Goal: Transaction & Acquisition: Purchase product/service

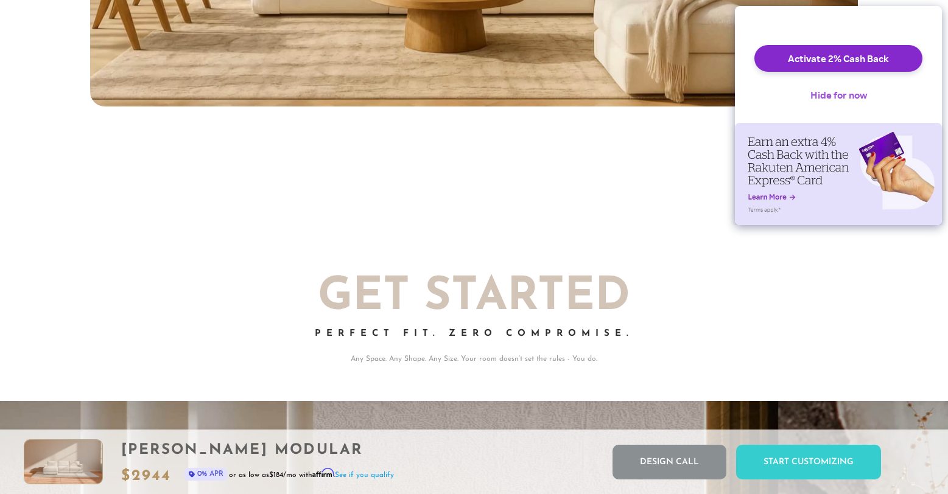
scroll to position [13712, 939]
click at [838, 103] on button "Hide for now" at bounding box center [839, 95] width 76 height 27
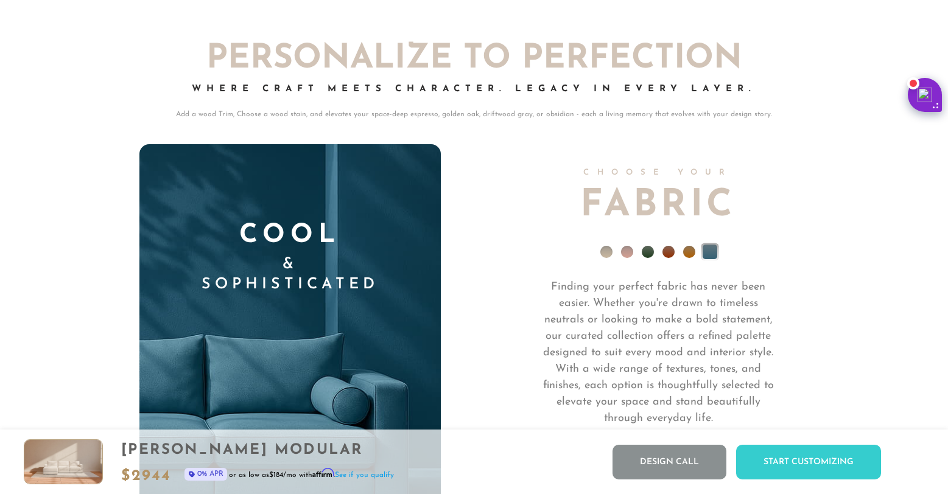
scroll to position [8587, 0]
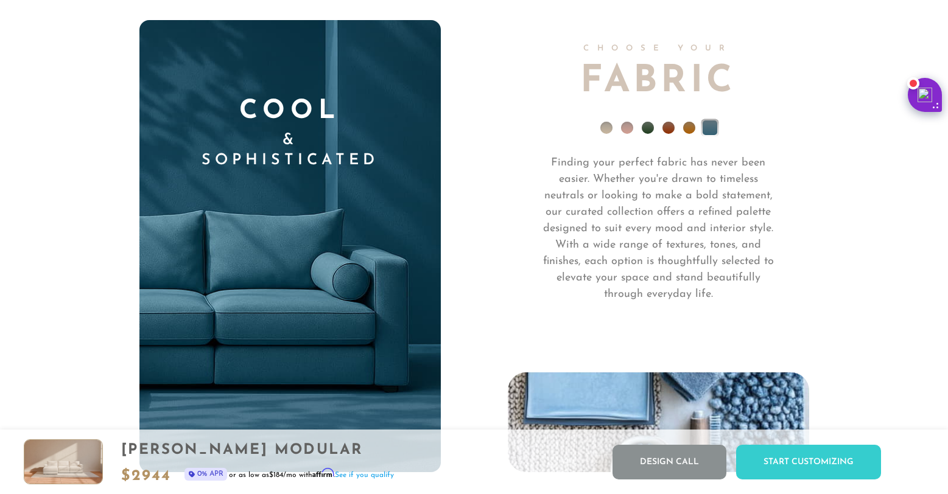
click at [689, 132] on li at bounding box center [689, 128] width 12 height 12
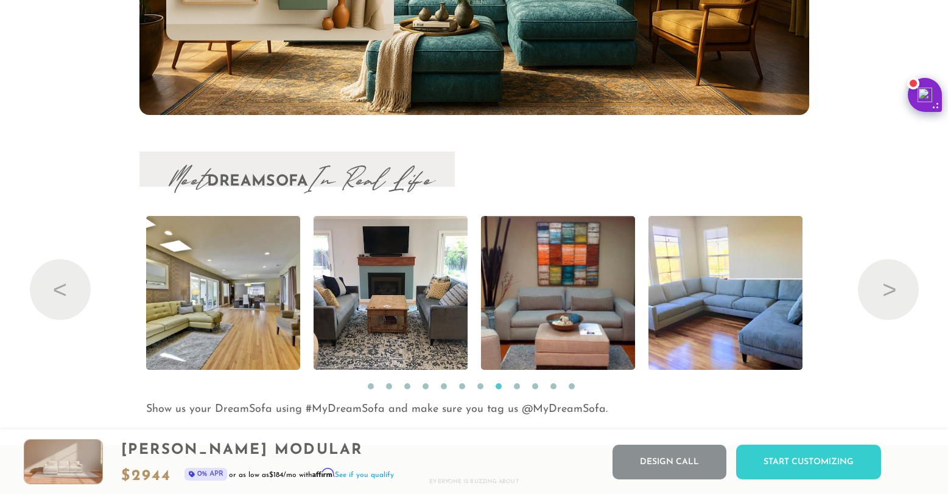
scroll to position [12584, 0]
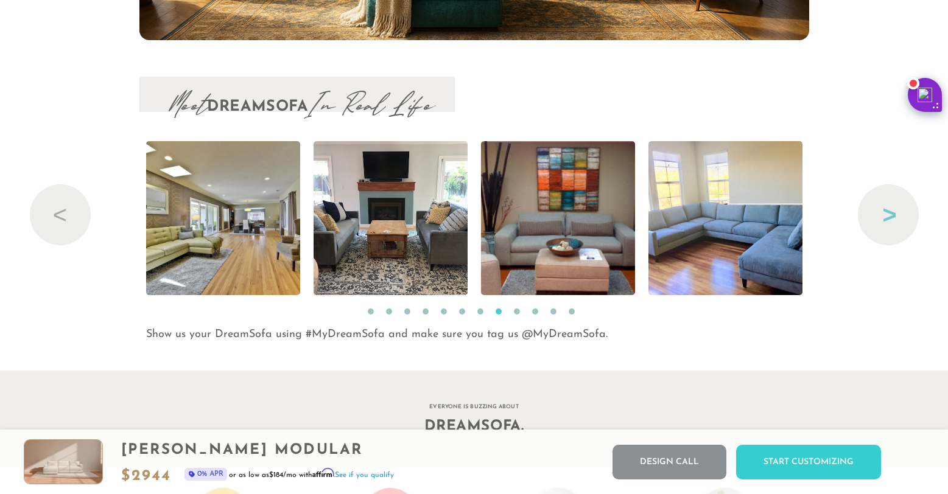
click at [895, 219] on button "Next" at bounding box center [888, 214] width 61 height 61
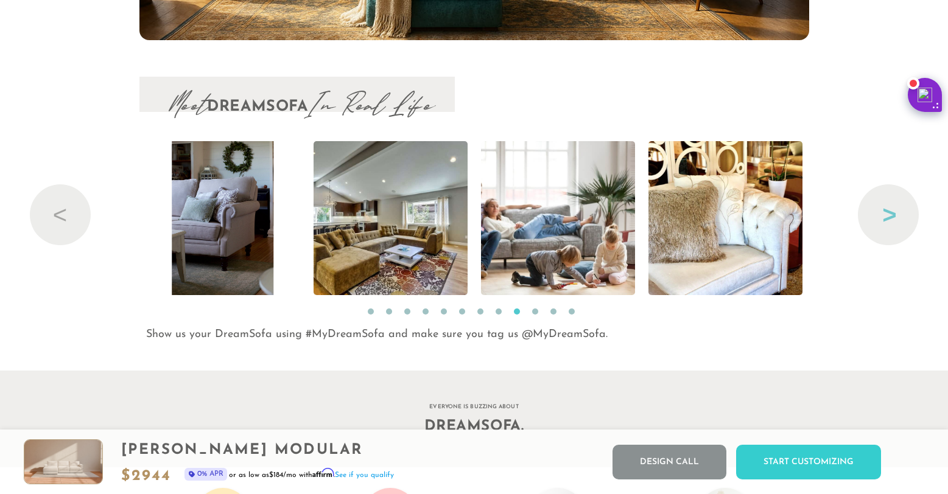
click at [894, 219] on button "Next" at bounding box center [888, 214] width 61 height 61
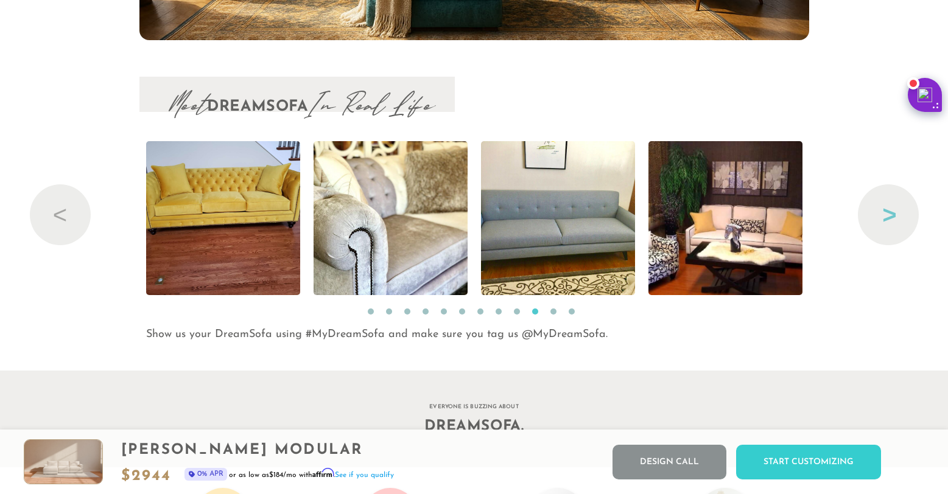
click at [894, 219] on button "Next" at bounding box center [888, 214] width 61 height 61
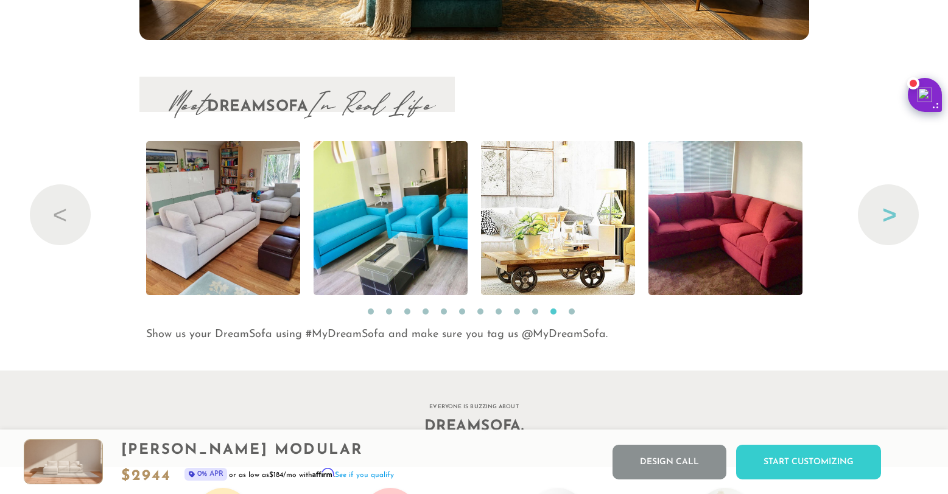
click at [894, 219] on button "Next" at bounding box center [888, 214] width 61 height 61
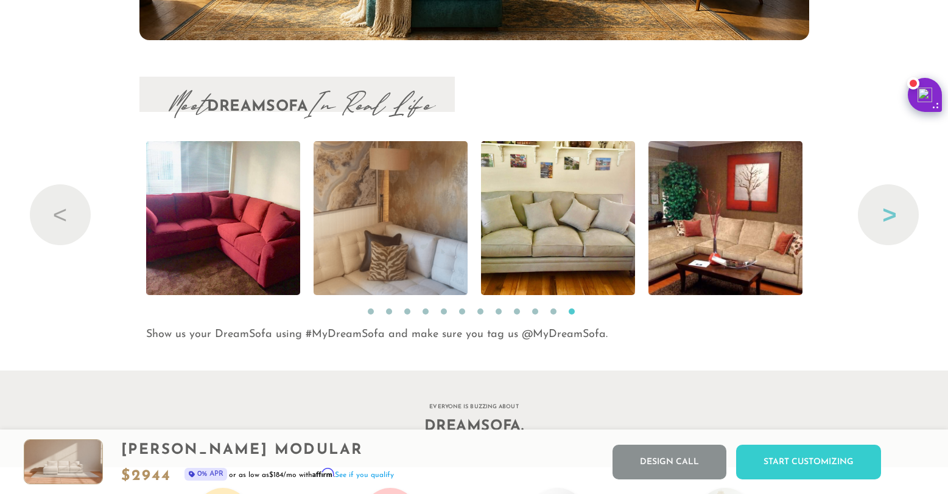
click at [894, 219] on button "Next" at bounding box center [888, 214] width 61 height 61
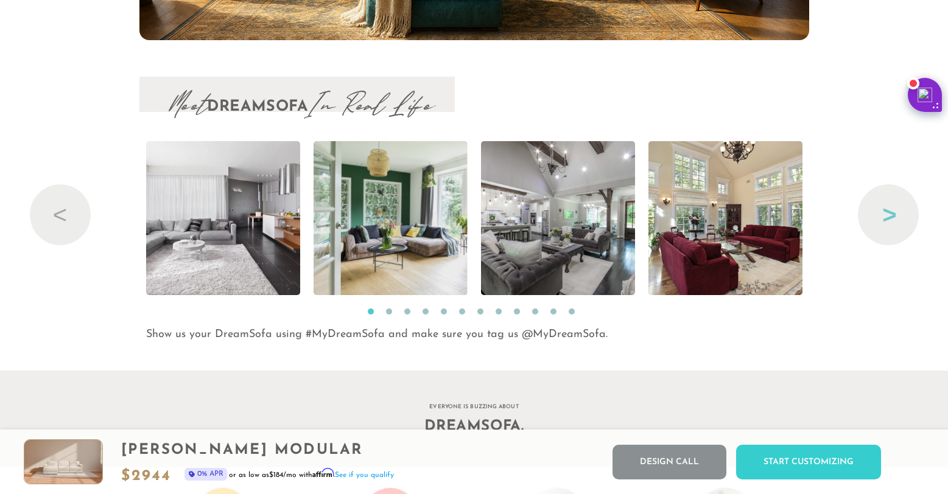
click at [894, 219] on button "Next" at bounding box center [888, 214] width 61 height 61
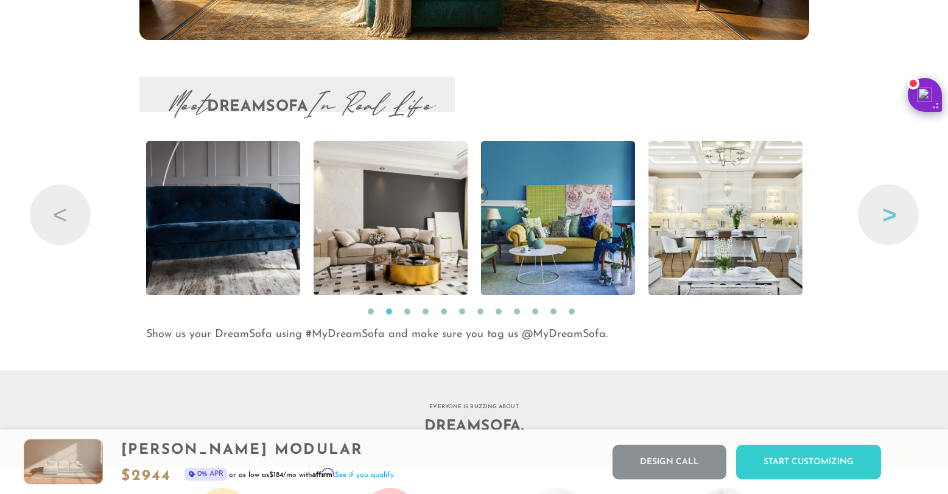
click at [894, 219] on button "Next" at bounding box center [888, 214] width 61 height 61
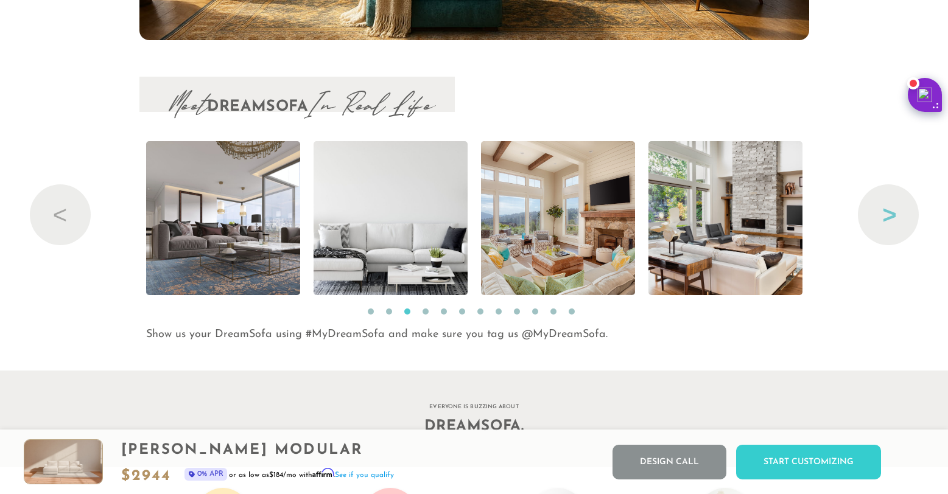
click at [894, 219] on button "Next" at bounding box center [888, 214] width 61 height 61
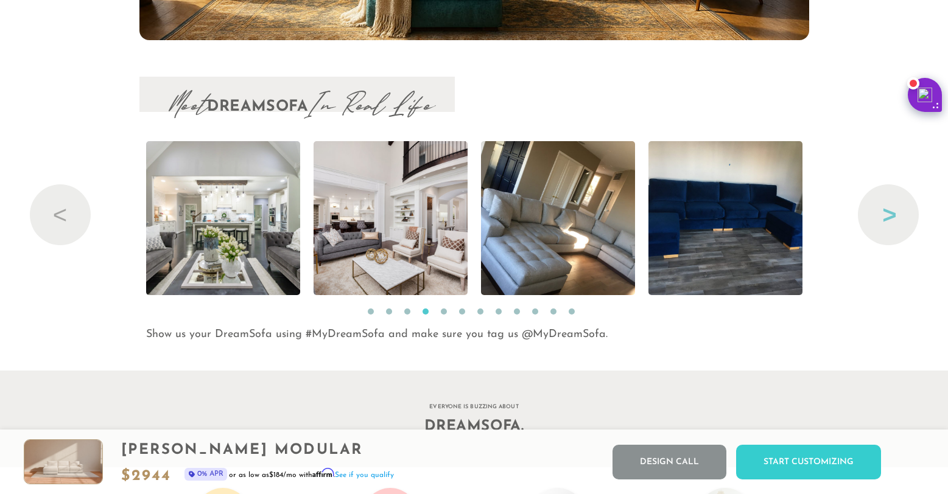
click at [894, 219] on button "Next" at bounding box center [888, 214] width 61 height 61
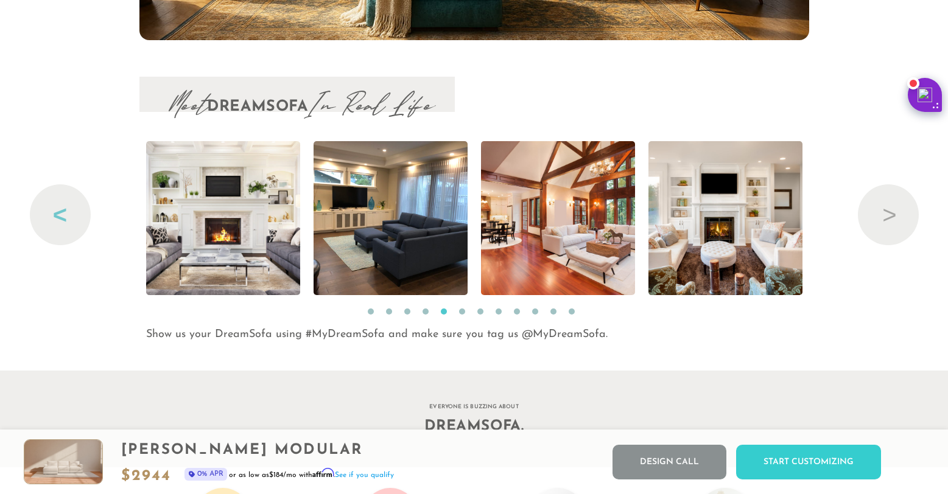
click at [76, 216] on button "Previous" at bounding box center [60, 214] width 61 height 61
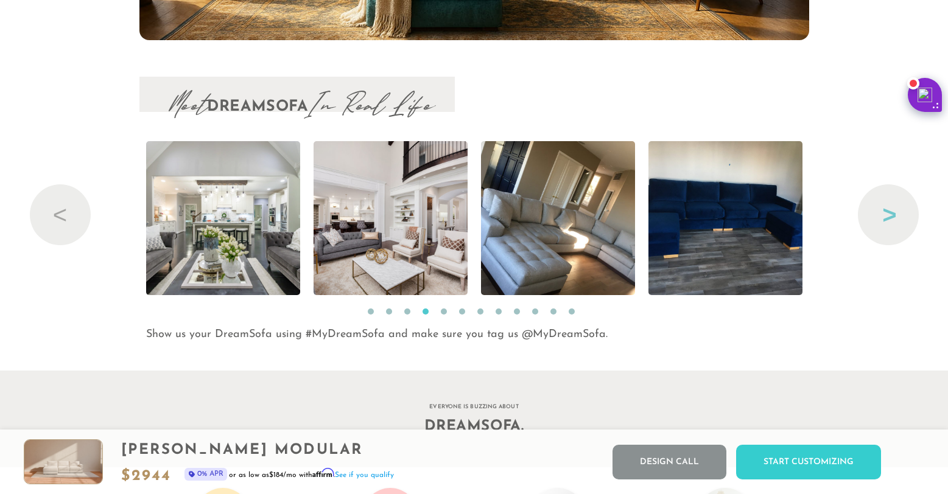
click at [884, 211] on button "Next" at bounding box center [888, 214] width 61 height 61
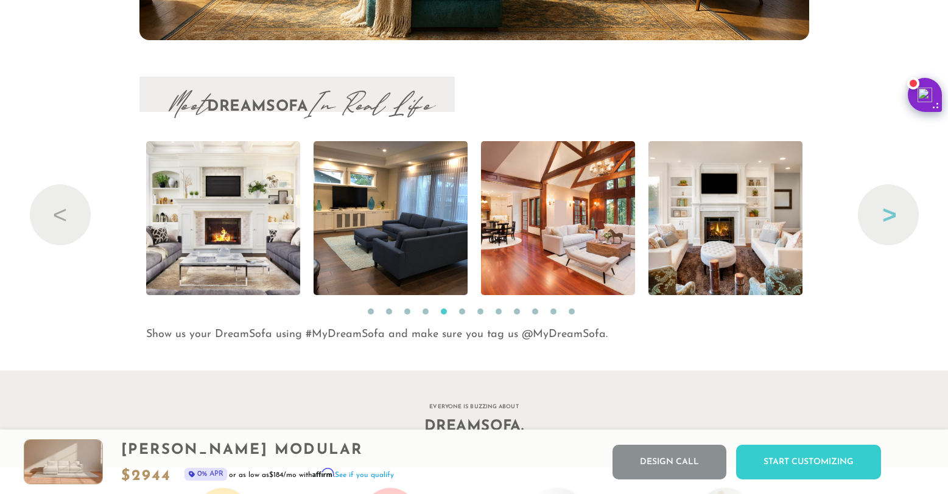
click at [884, 211] on button "Next" at bounding box center [888, 214] width 61 height 61
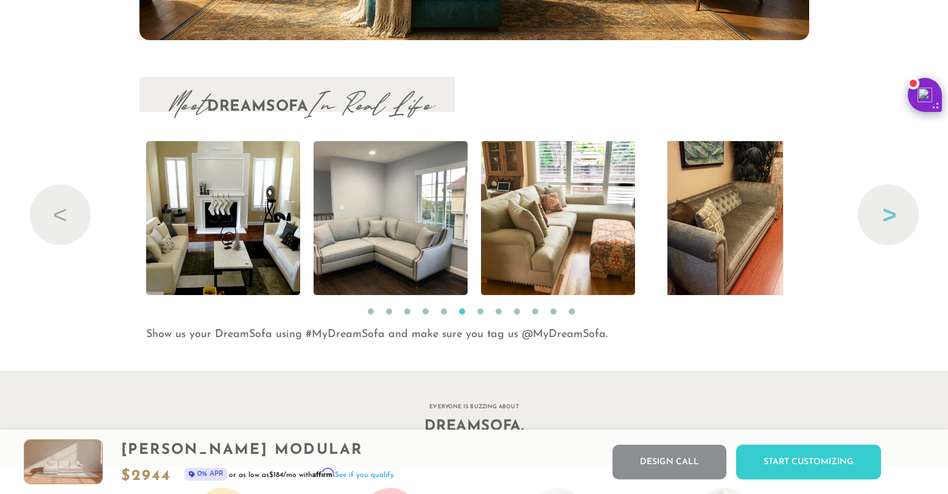
click at [884, 211] on button "Next" at bounding box center [888, 214] width 61 height 61
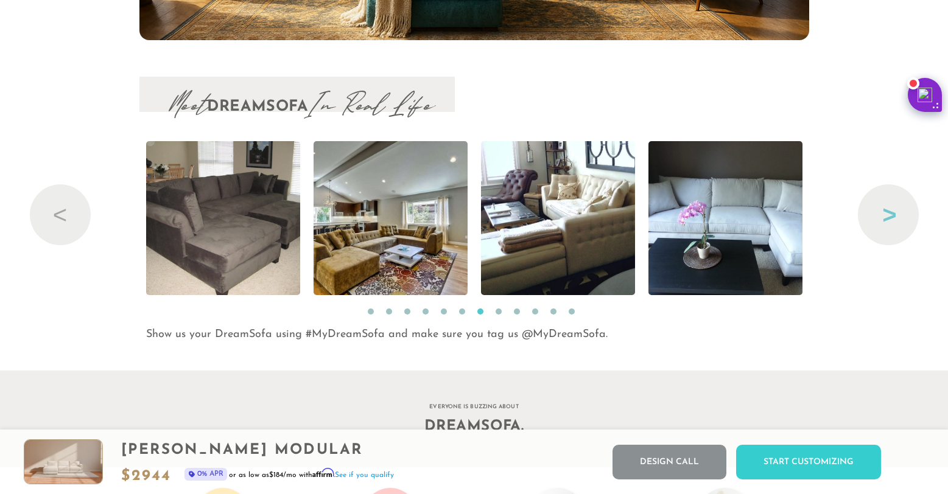
click at [883, 212] on button "Next" at bounding box center [888, 214] width 61 height 61
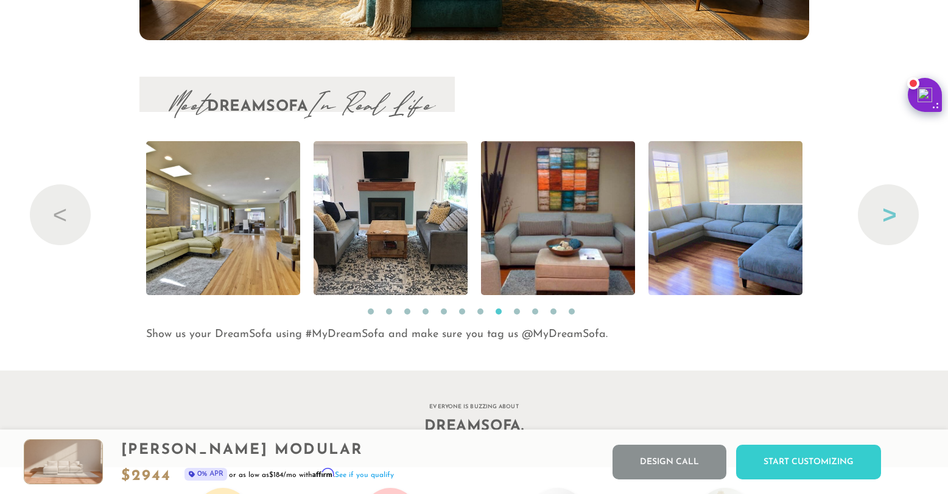
click at [883, 212] on button "Next" at bounding box center [888, 214] width 61 height 61
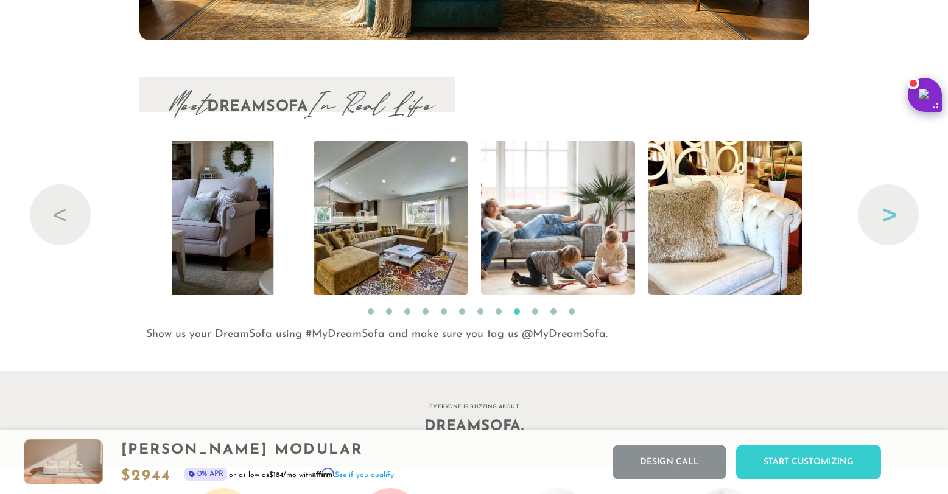
click at [883, 212] on button "Next" at bounding box center [888, 214] width 61 height 61
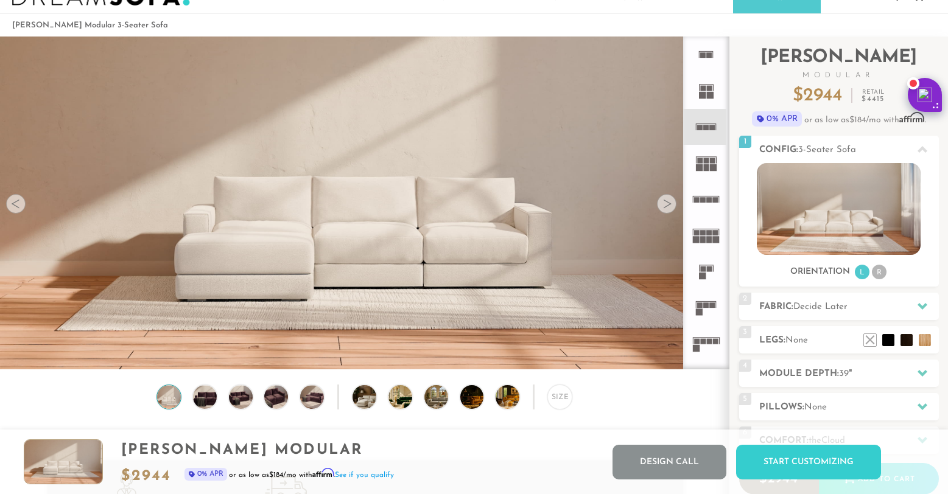
scroll to position [0, 0]
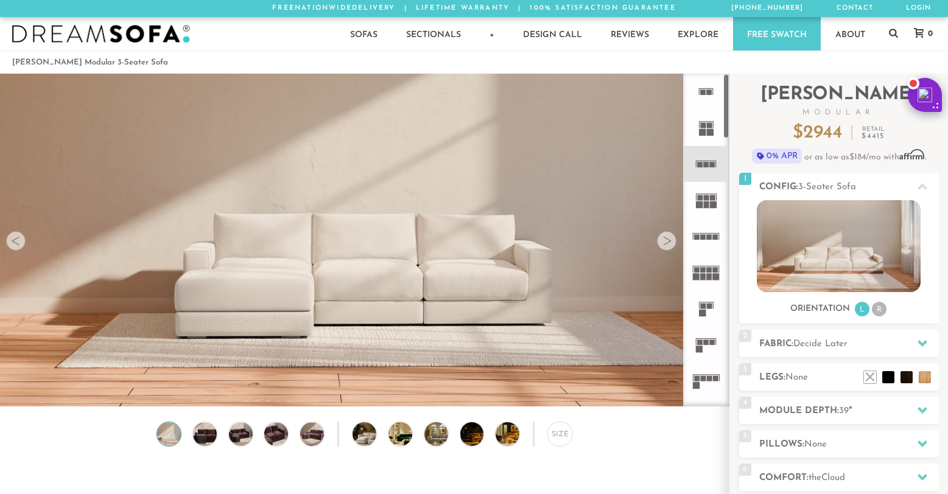
click at [709, 204] on icon at bounding box center [706, 200] width 36 height 36
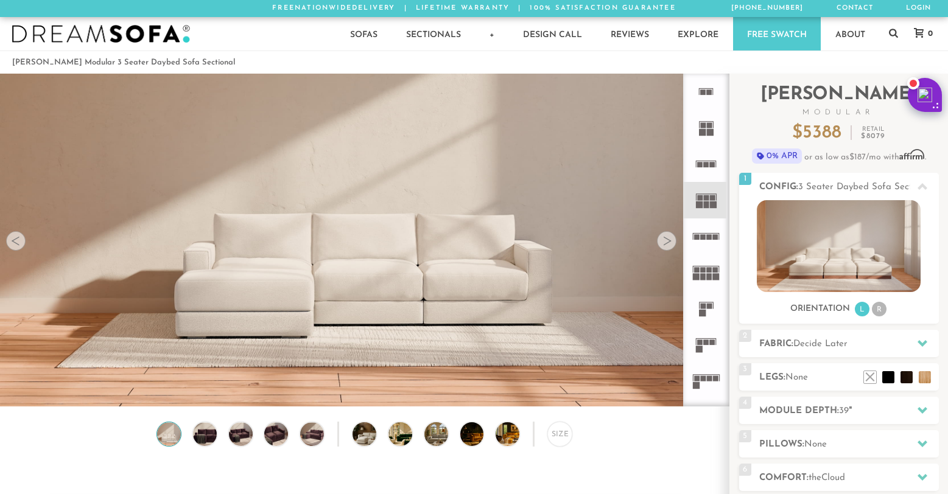
click at [707, 233] on icon at bounding box center [706, 237] width 36 height 36
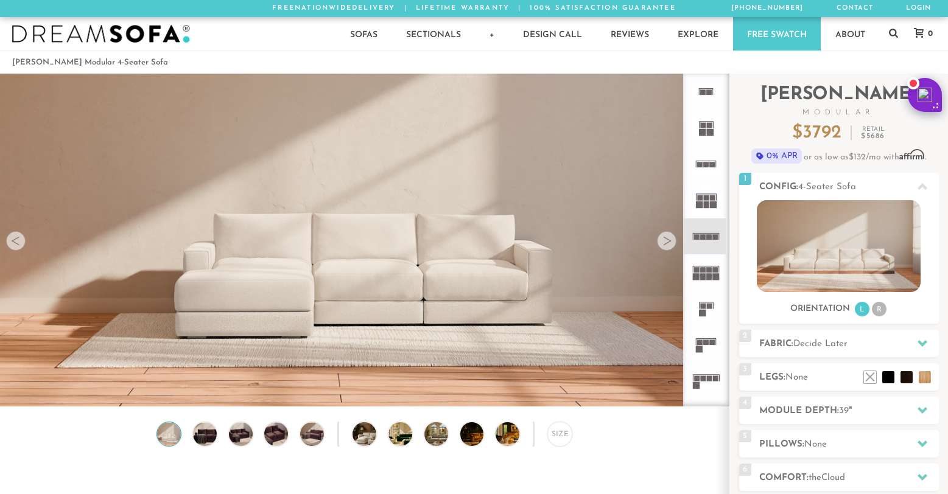
click at [706, 349] on icon at bounding box center [706, 345] width 36 height 36
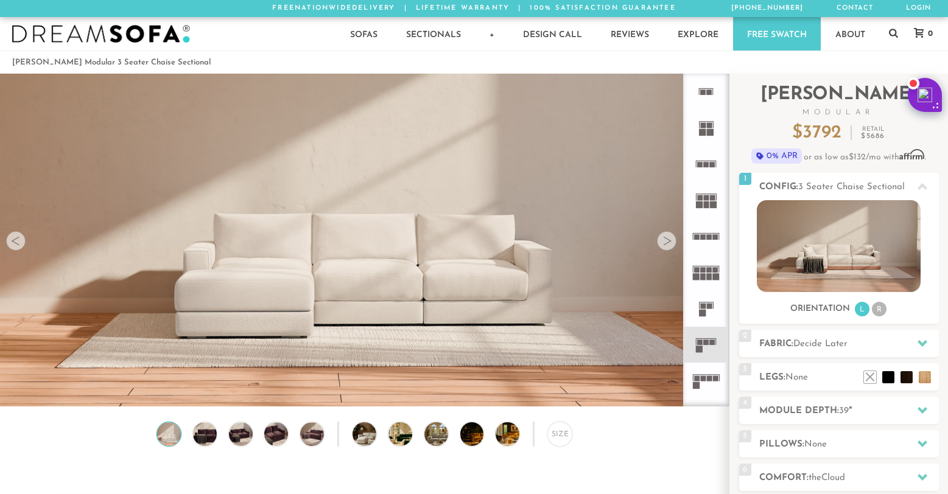
click at [699, 377] on rect at bounding box center [696, 378] width 5 height 5
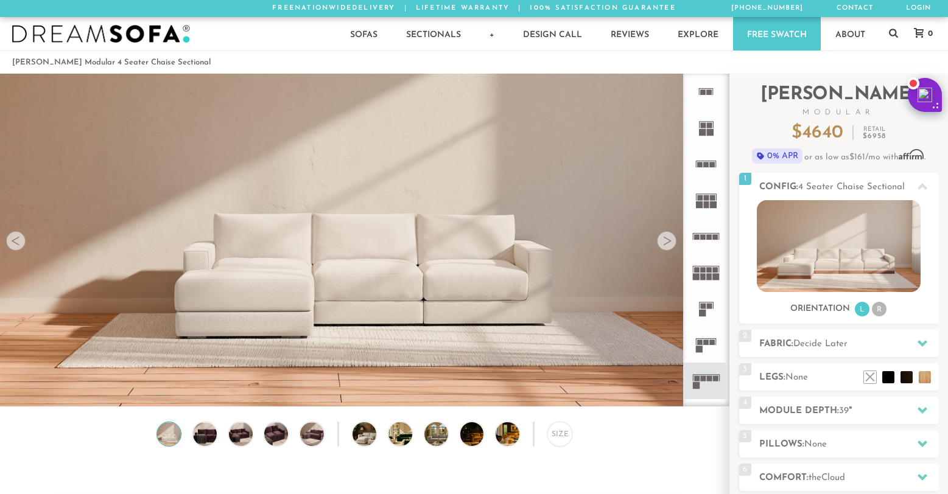
click at [705, 94] on rect at bounding box center [702, 91] width 5 height 5
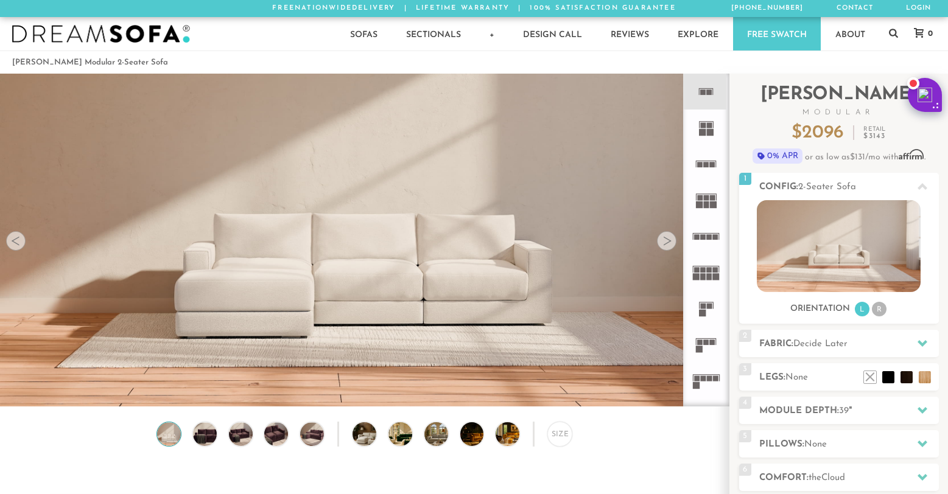
click at [706, 128] on icon at bounding box center [706, 128] width 36 height 36
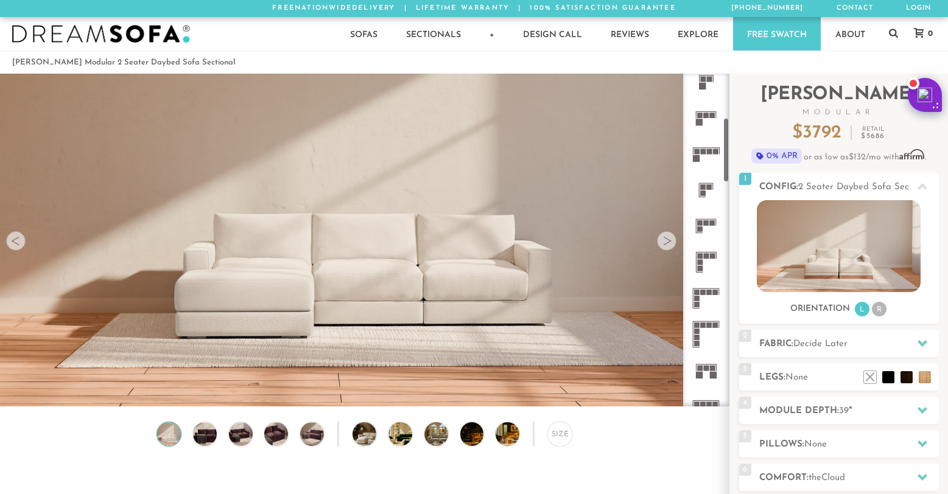
scroll to position [260, 0]
click at [709, 259] on rect at bounding box center [709, 259] width 5 height 5
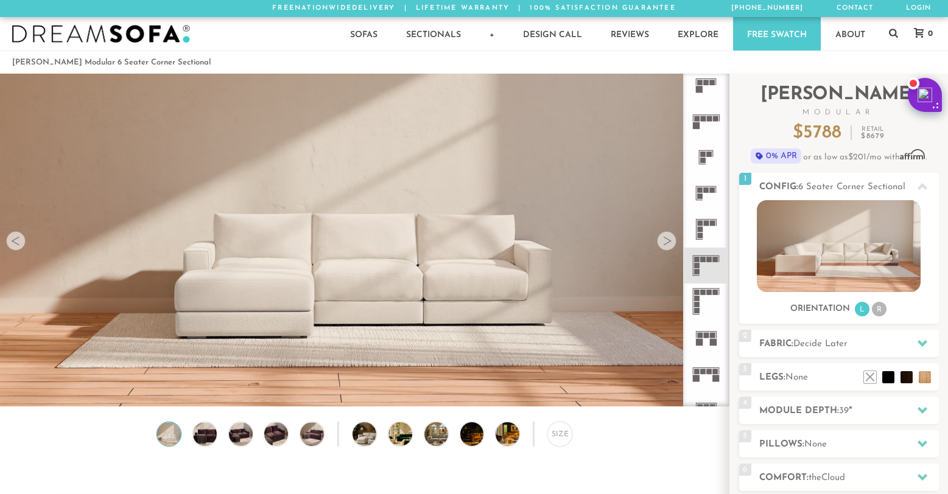
click at [701, 343] on rect at bounding box center [699, 342] width 7 height 7
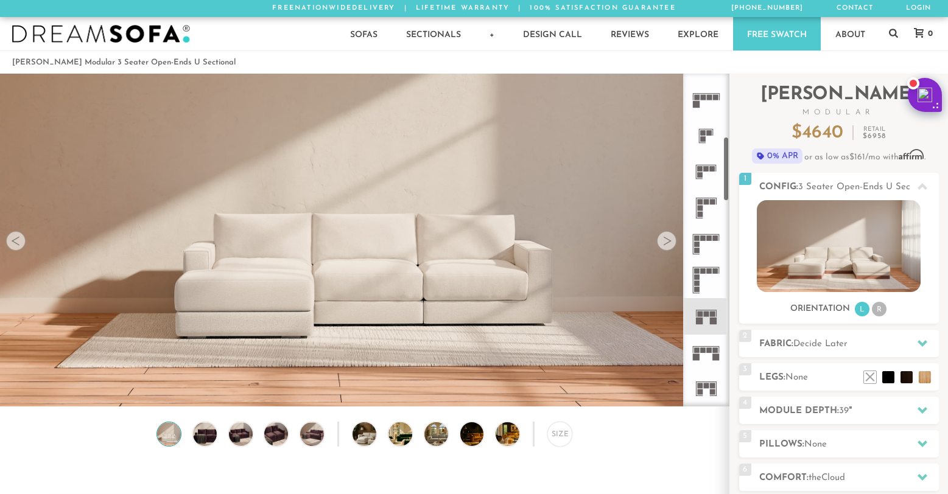
scroll to position [323, 0]
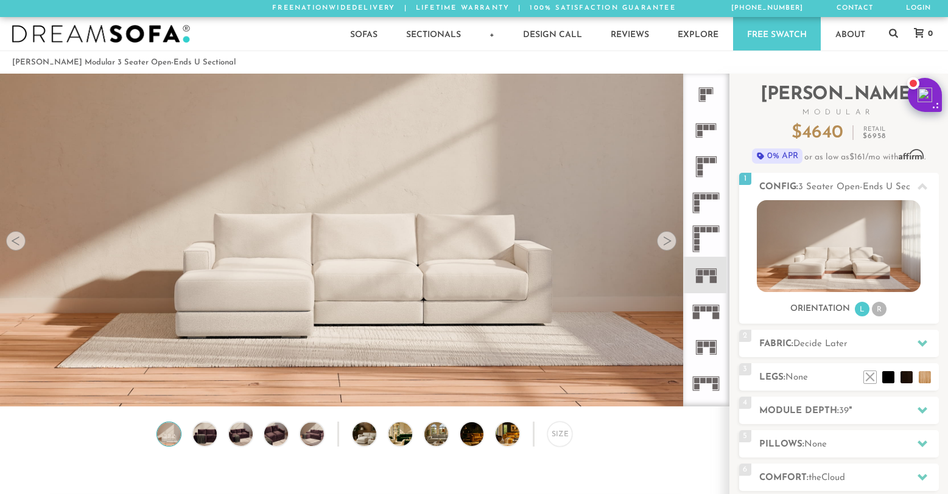
click at [705, 342] on rect at bounding box center [706, 344] width 5 height 5
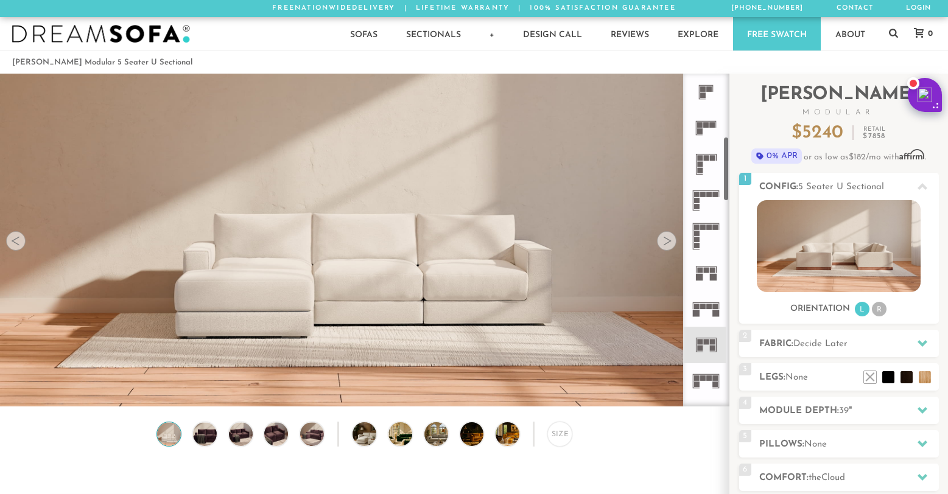
scroll to position [371, 0]
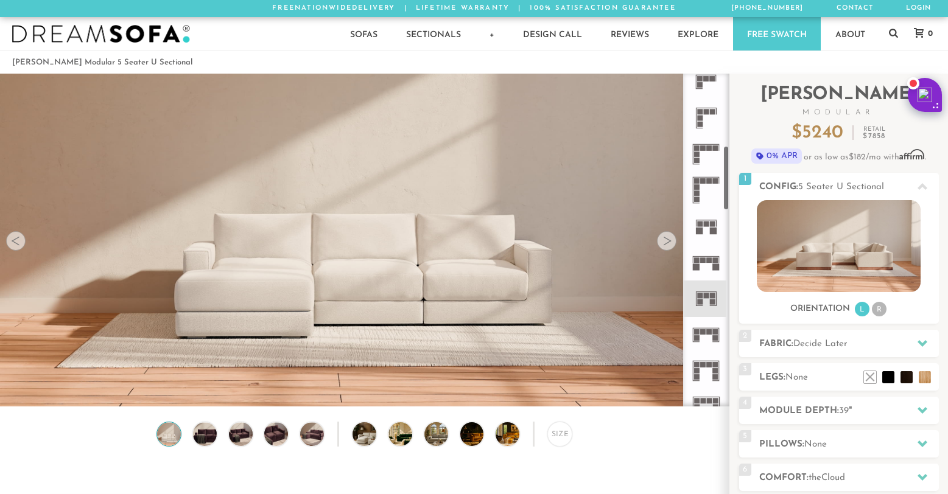
click at [705, 339] on icon at bounding box center [706, 335] width 36 height 36
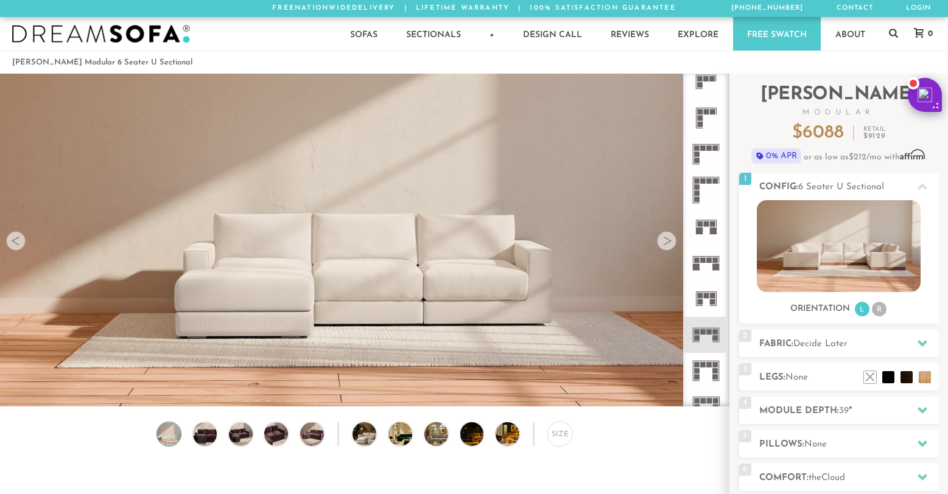
click at [701, 118] on rect at bounding box center [699, 118] width 5 height 5
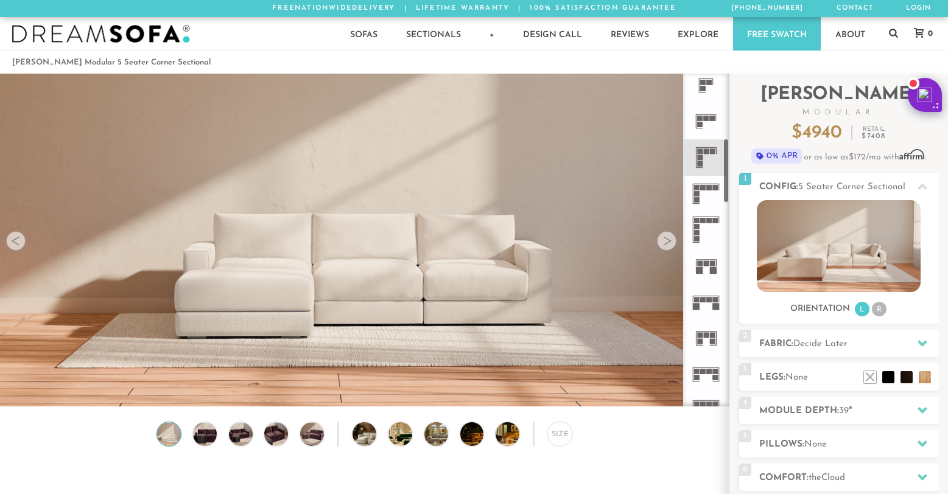
scroll to position [307, 0]
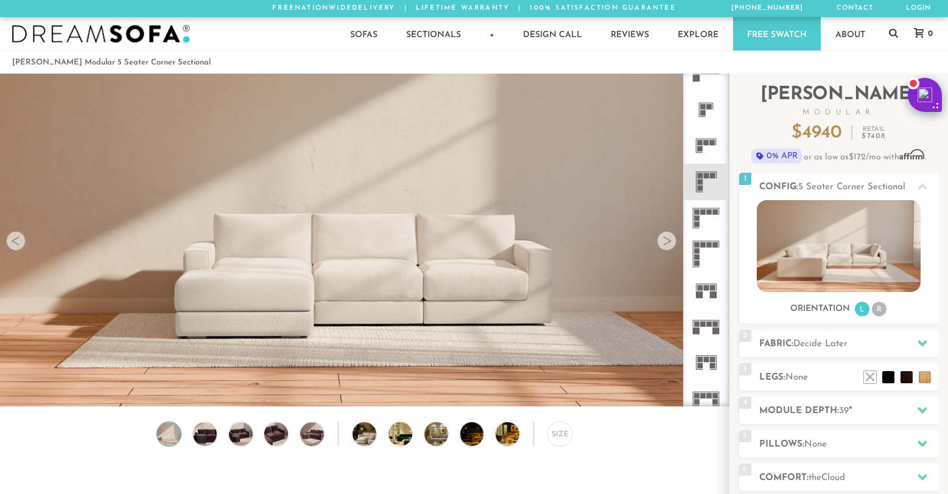
click at [710, 147] on icon at bounding box center [706, 146] width 36 height 36
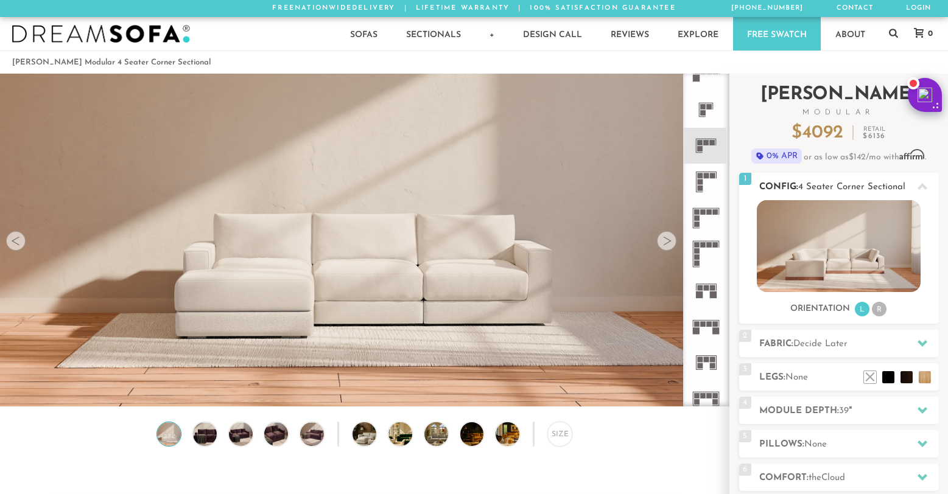
click at [882, 307] on li "R" at bounding box center [879, 309] width 15 height 15
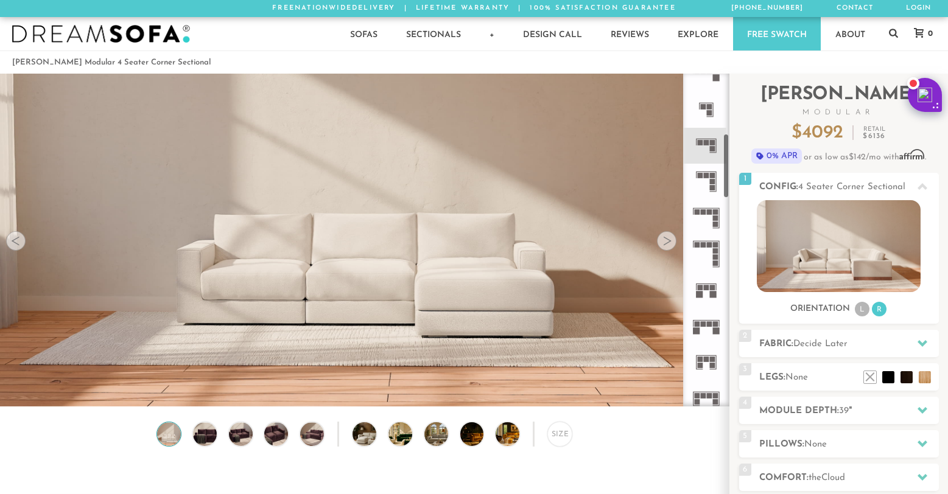
click at [710, 183] on icon at bounding box center [706, 182] width 36 height 36
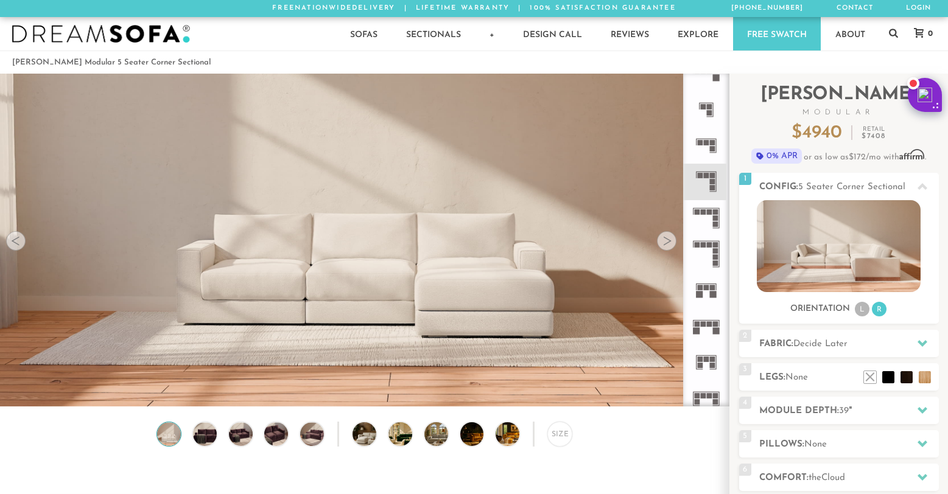
click at [714, 222] on rect at bounding box center [715, 224] width 5 height 5
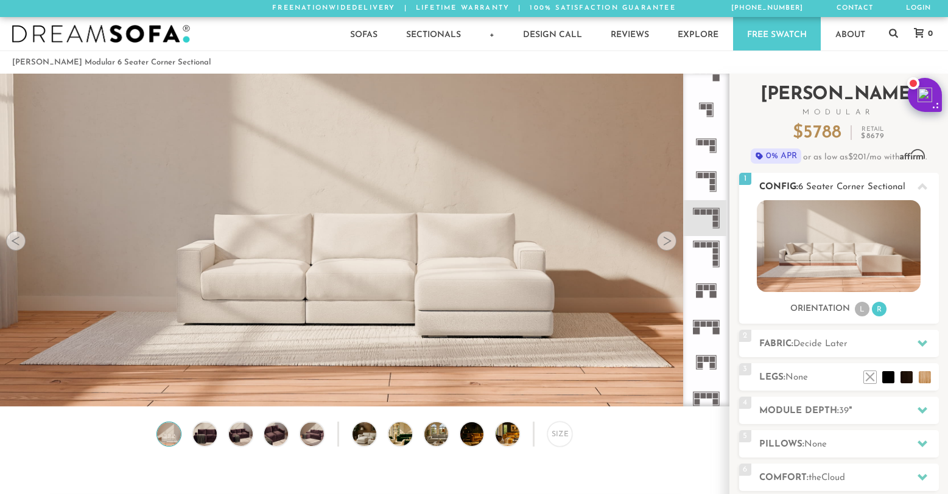
click at [843, 240] on img at bounding box center [839, 246] width 164 height 92
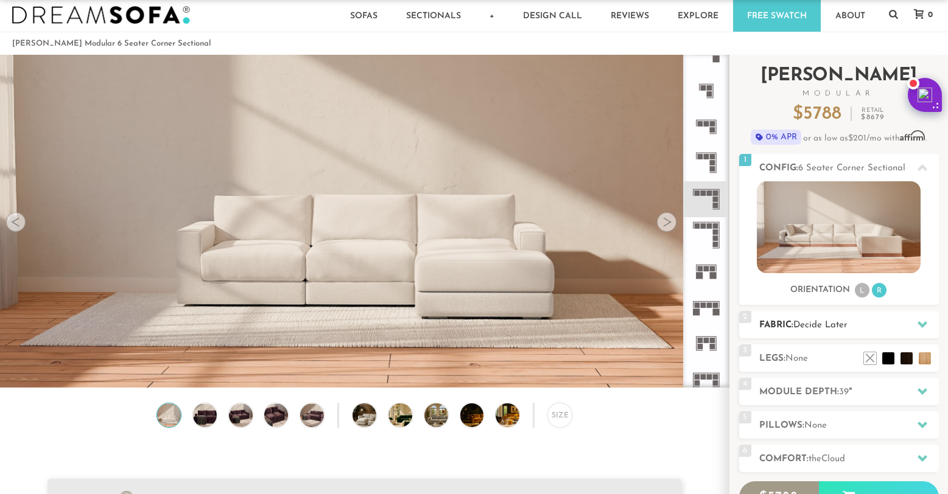
click at [924, 324] on icon at bounding box center [922, 324] width 10 height 7
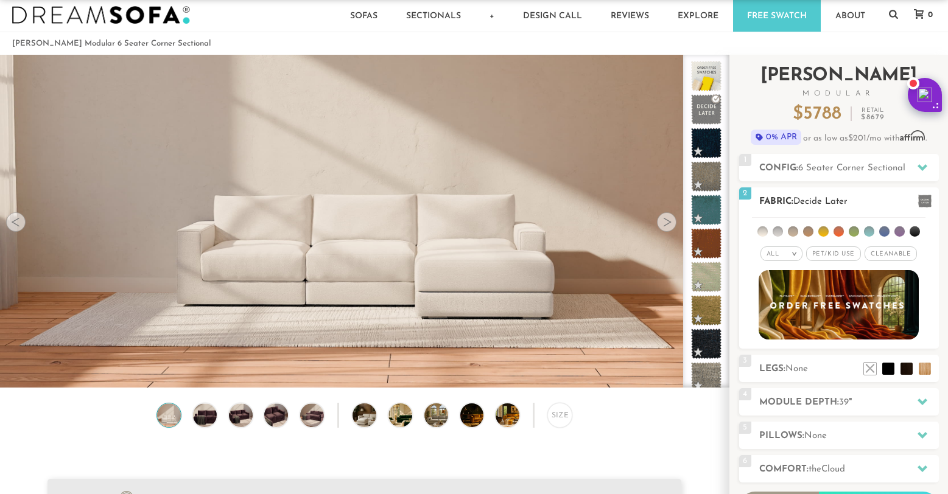
click at [811, 231] on li at bounding box center [808, 231] width 10 height 10
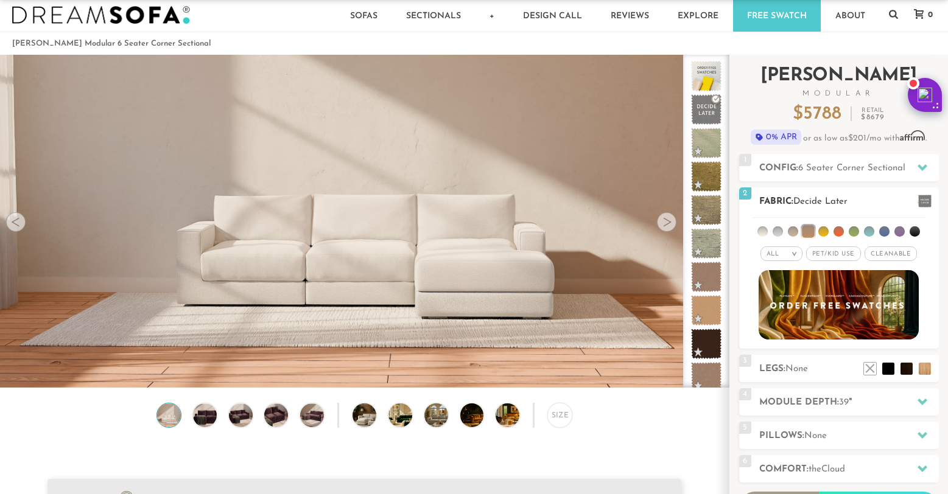
click at [827, 231] on li at bounding box center [823, 231] width 10 height 10
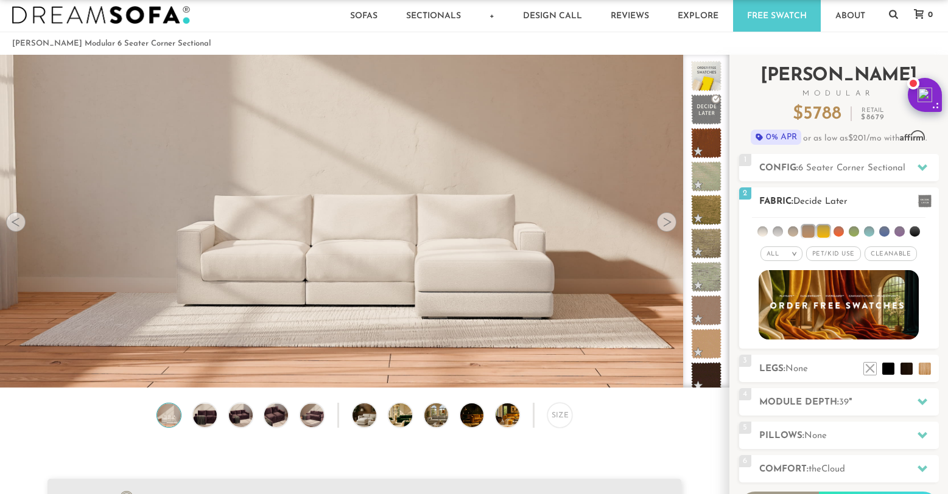
click at [839, 231] on li at bounding box center [838, 231] width 10 height 10
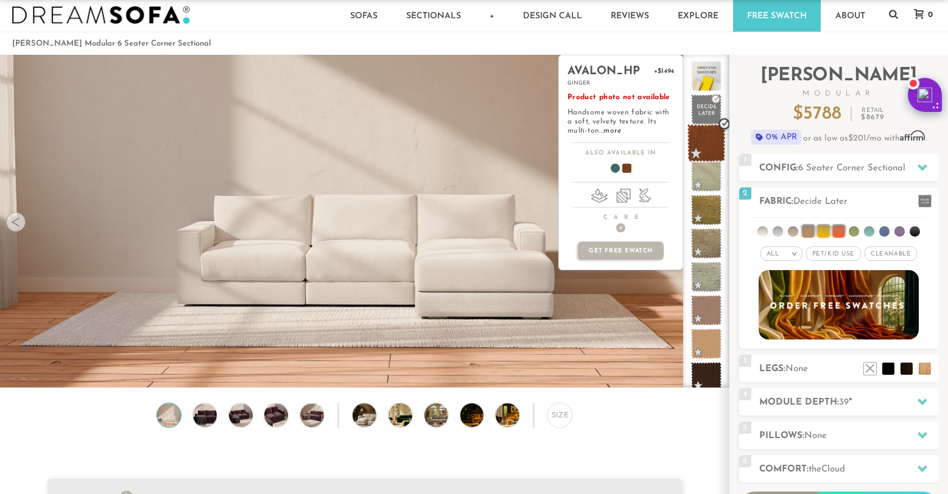
click at [710, 139] on span at bounding box center [706, 143] width 38 height 38
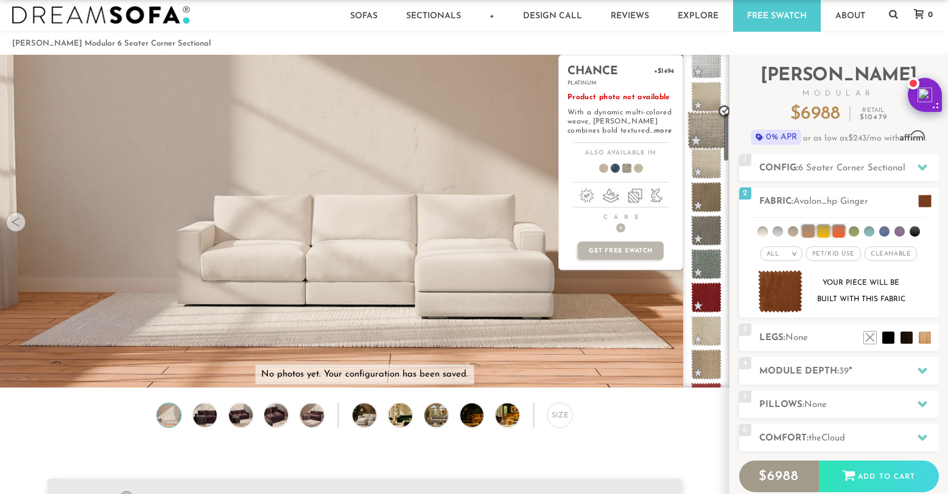
scroll to position [602, 0]
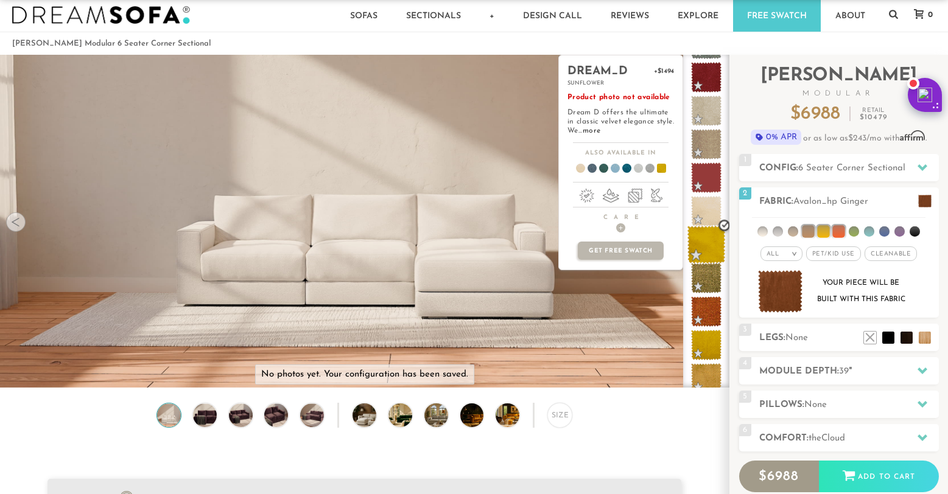
click at [703, 250] on span at bounding box center [706, 245] width 38 height 38
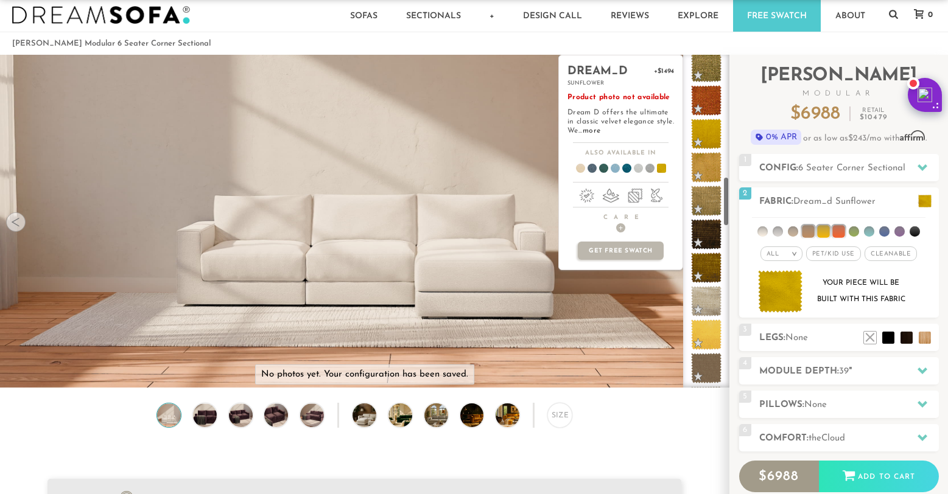
scroll to position [815, 0]
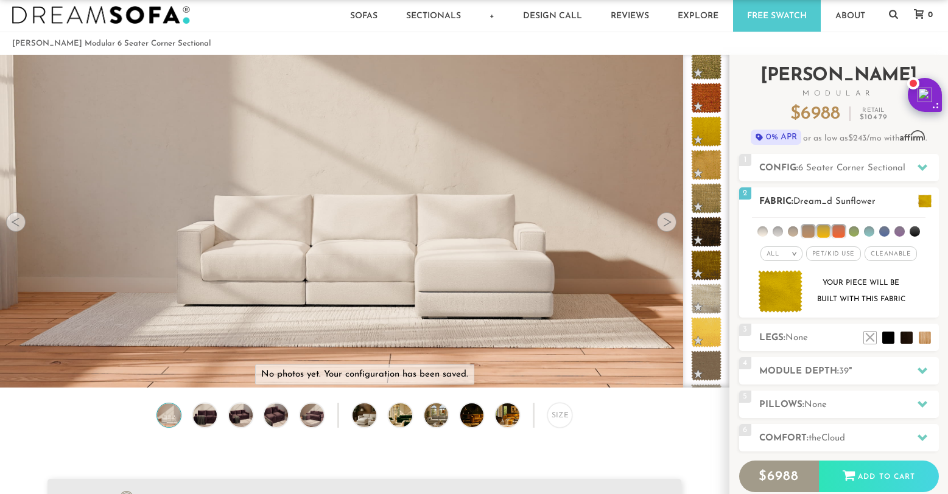
click at [838, 232] on li at bounding box center [838, 231] width 12 height 12
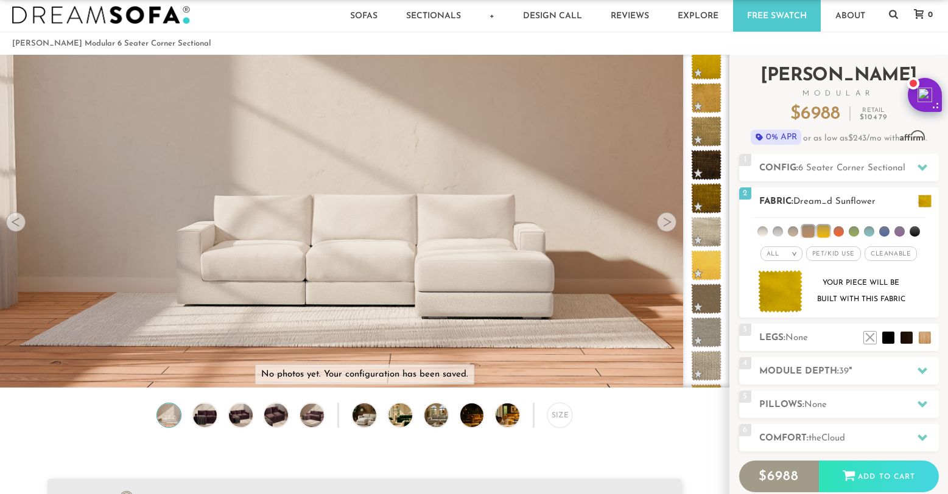
click at [853, 232] on li at bounding box center [854, 231] width 10 height 10
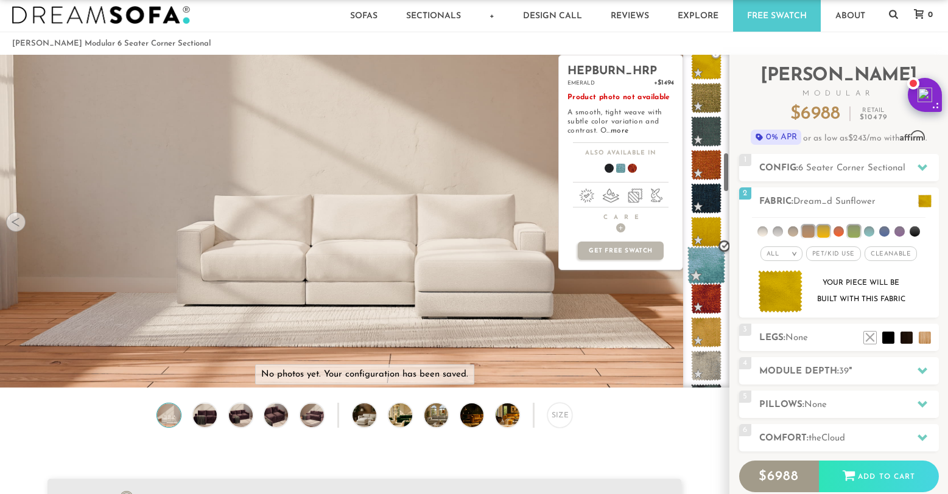
scroll to position [840, 0]
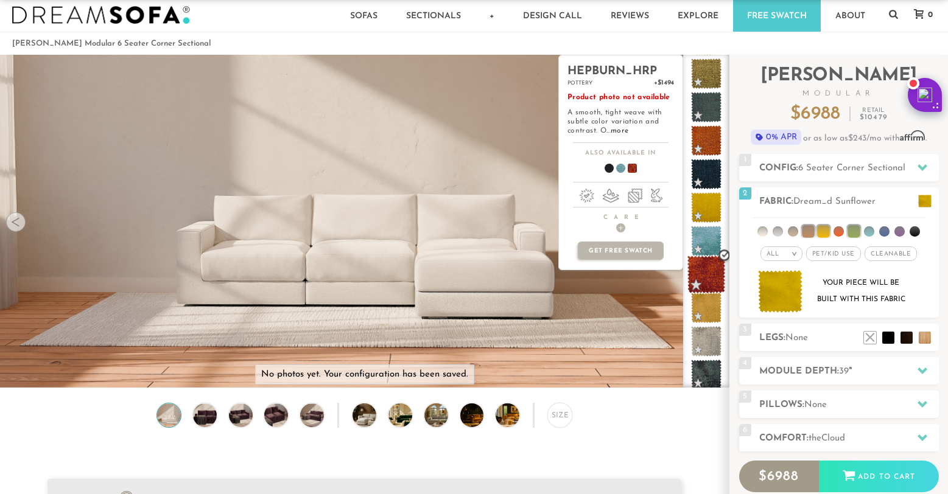
click at [708, 273] on span at bounding box center [706, 275] width 38 height 38
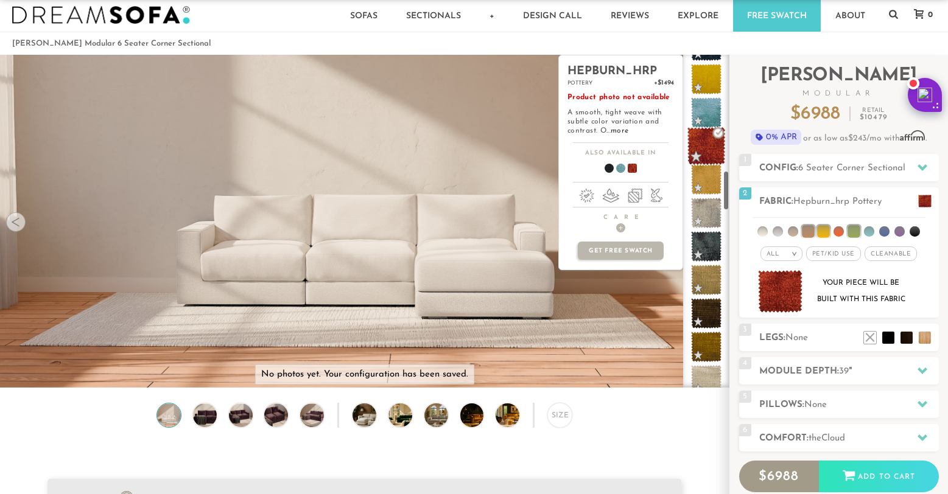
scroll to position [970, 0]
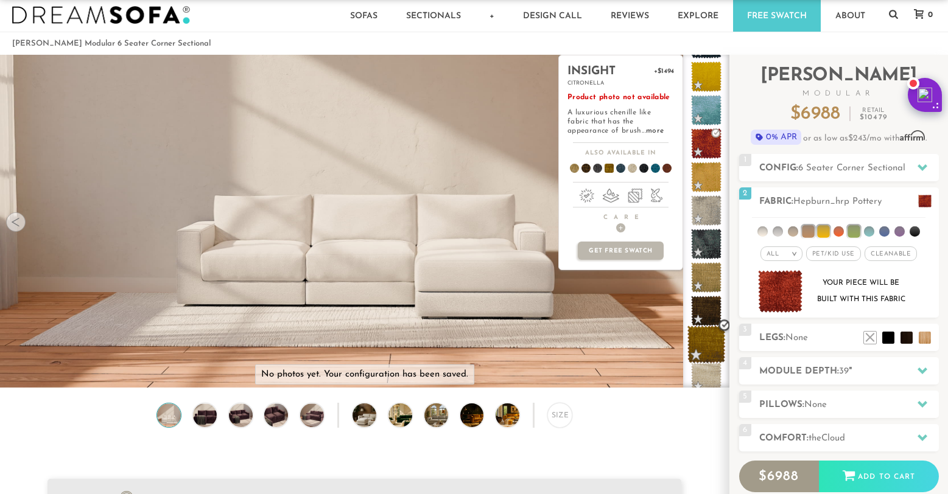
click at [704, 342] on span at bounding box center [706, 345] width 38 height 38
click at [646, 132] on link "more" at bounding box center [655, 130] width 18 height 7
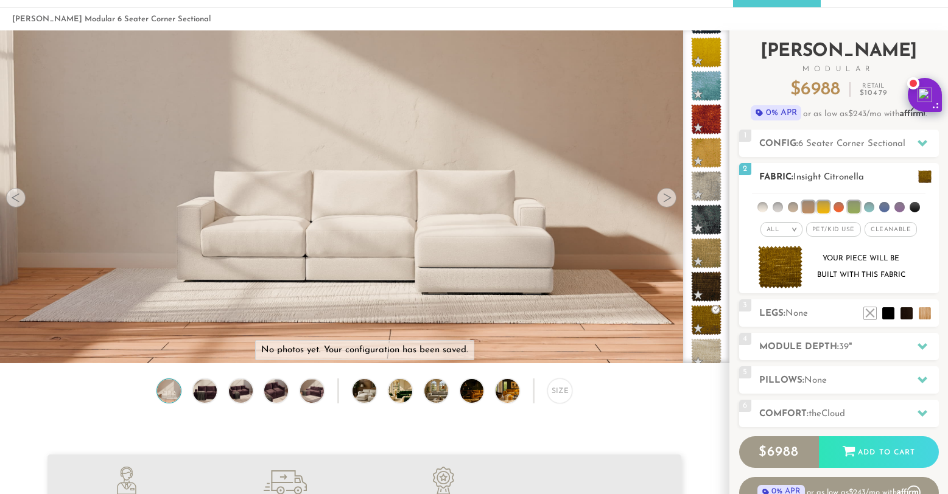
scroll to position [79, 0]
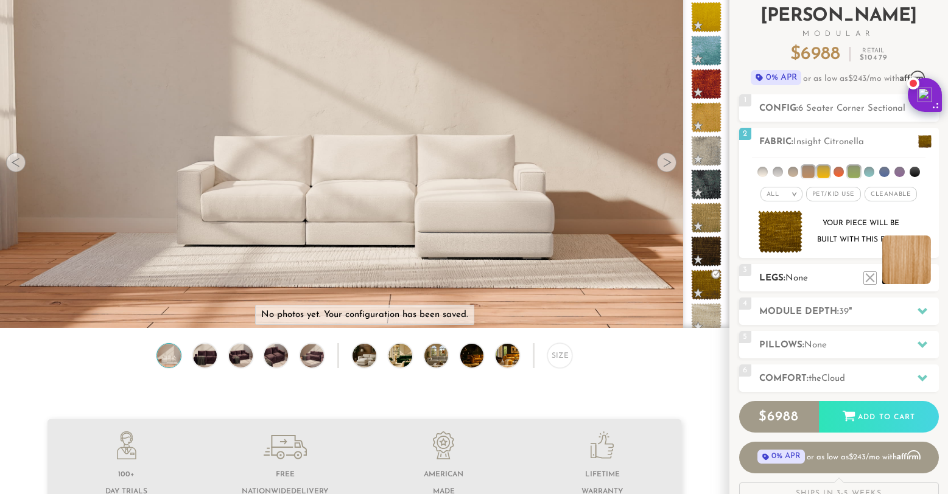
click at [924, 276] on li at bounding box center [906, 260] width 49 height 49
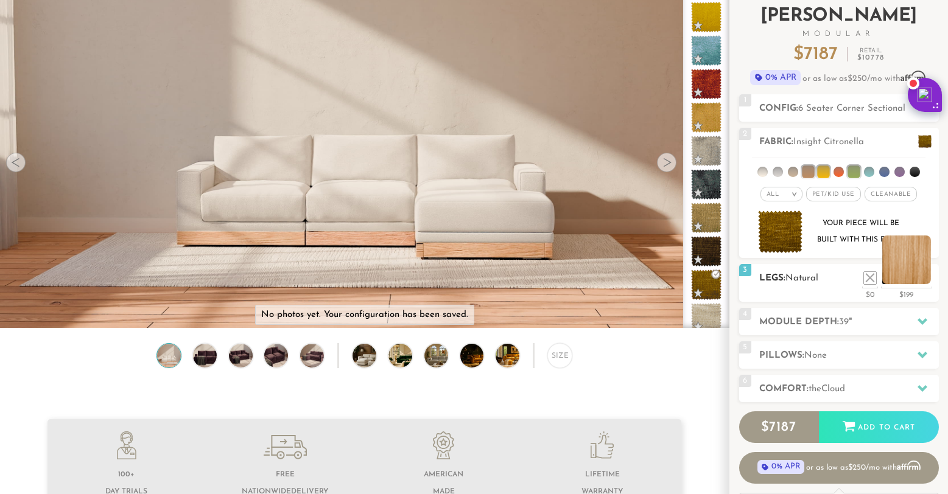
click at [924, 278] on li at bounding box center [906, 260] width 49 height 49
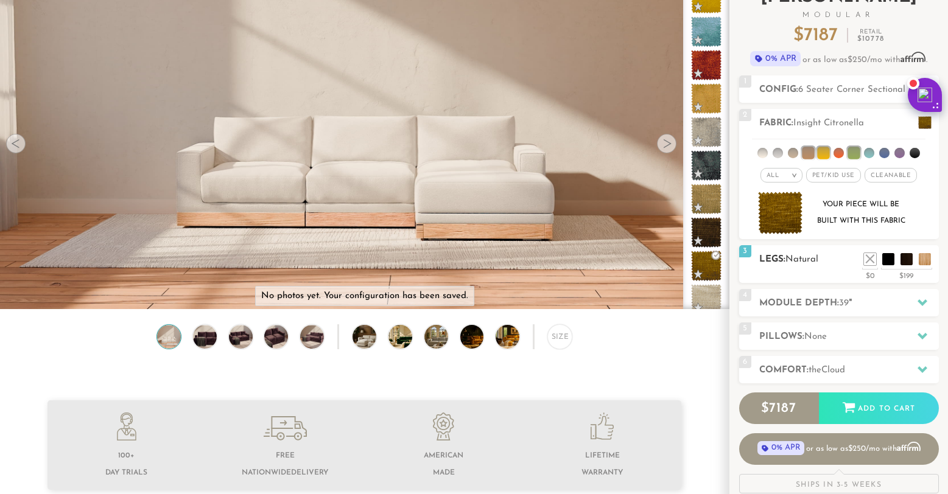
scroll to position [130, 0]
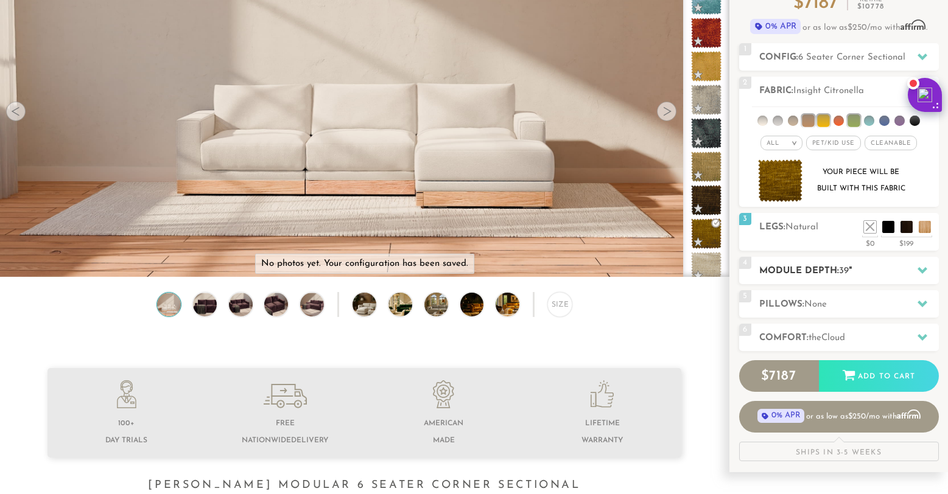
click at [918, 270] on icon at bounding box center [922, 270] width 10 height 7
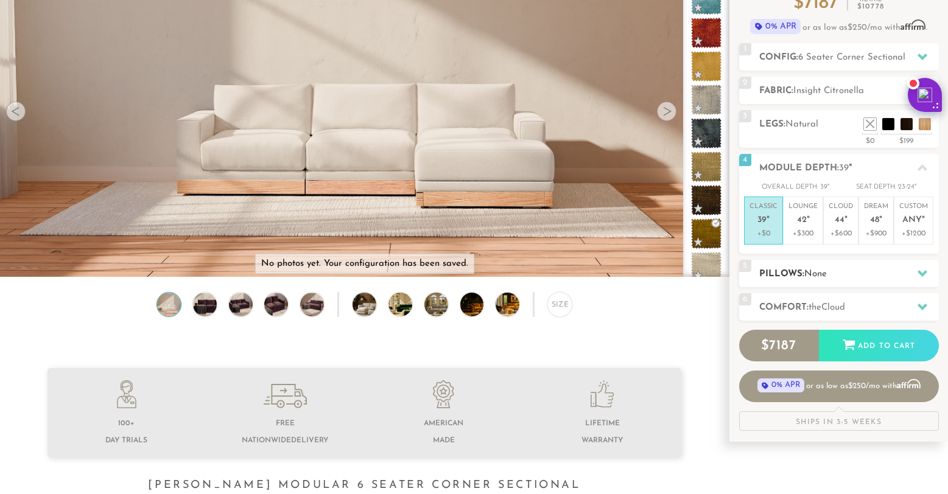
click at [921, 273] on icon at bounding box center [922, 273] width 10 height 7
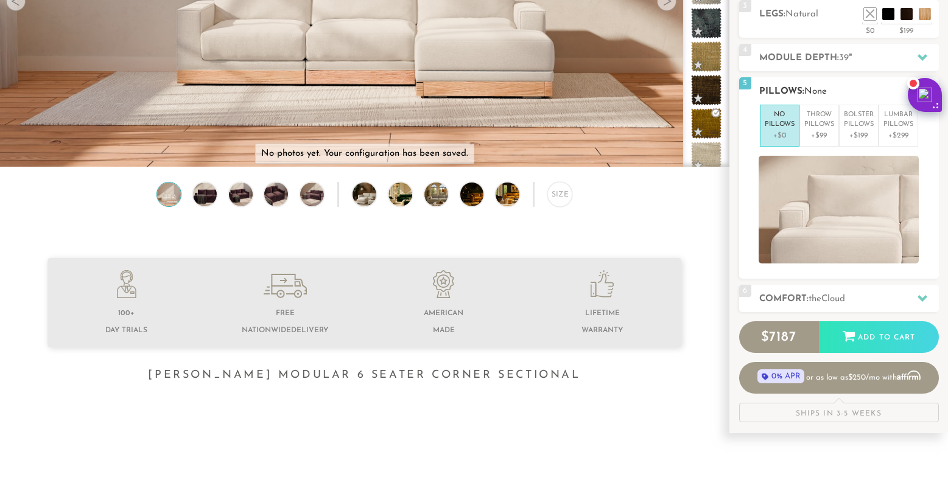
scroll to position [242, 0]
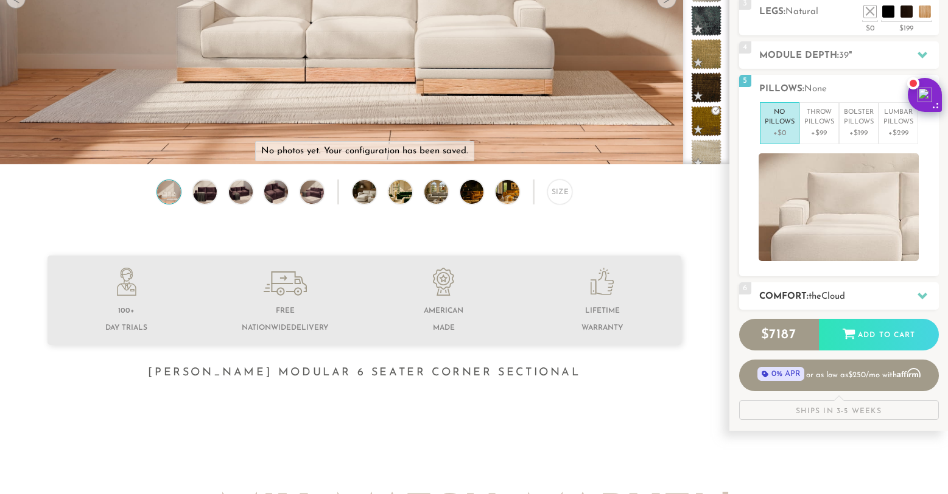
click at [922, 292] on icon at bounding box center [922, 296] width 10 height 10
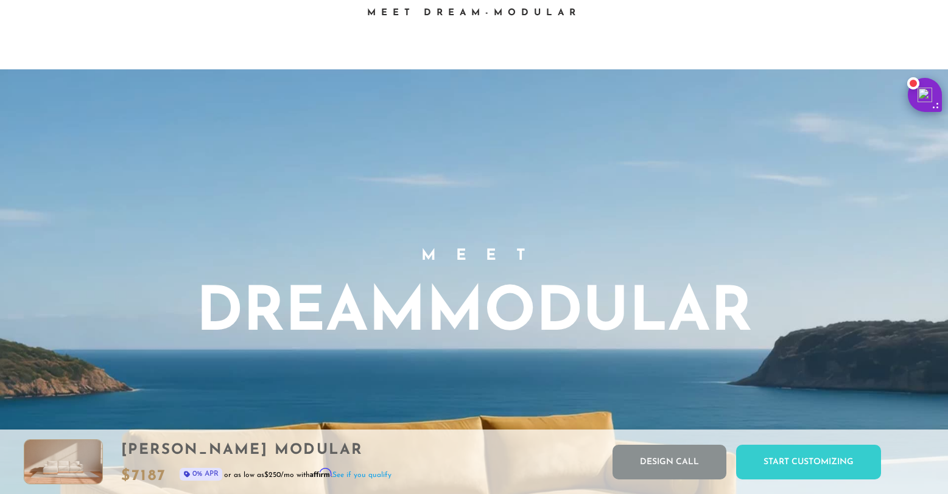
scroll to position [0, 0]
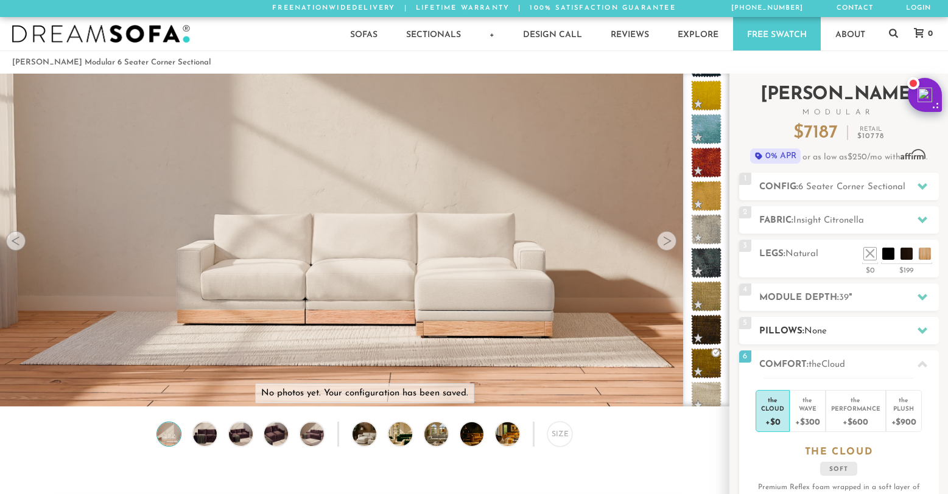
click at [919, 324] on div at bounding box center [923, 330] width 26 height 25
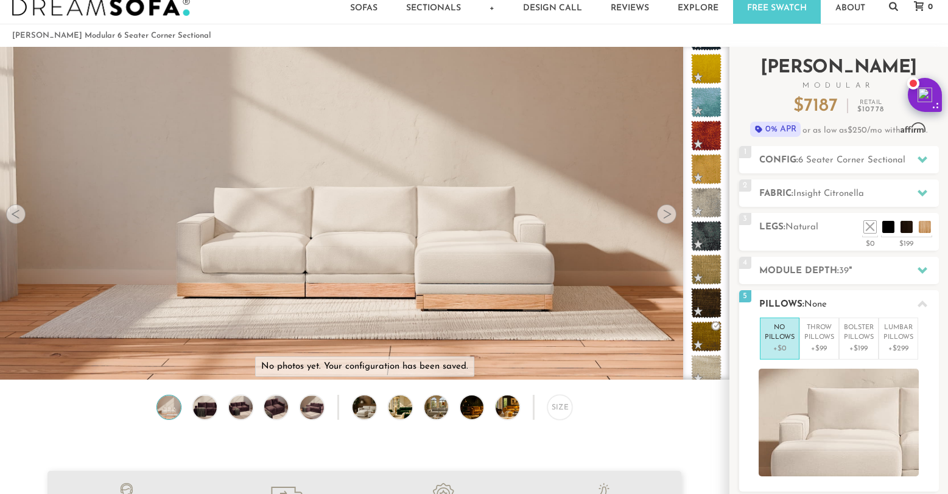
scroll to position [85, 0]
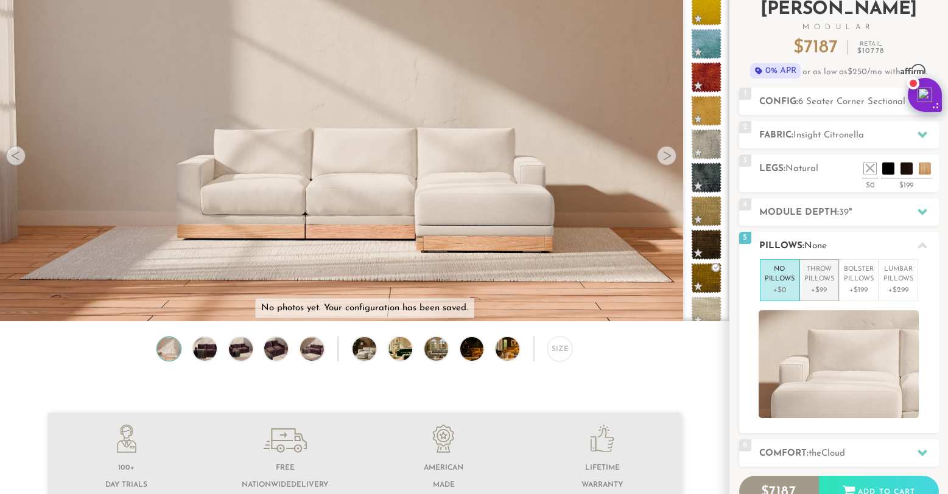
click at [819, 277] on p "Throw Pillows" at bounding box center [819, 275] width 30 height 20
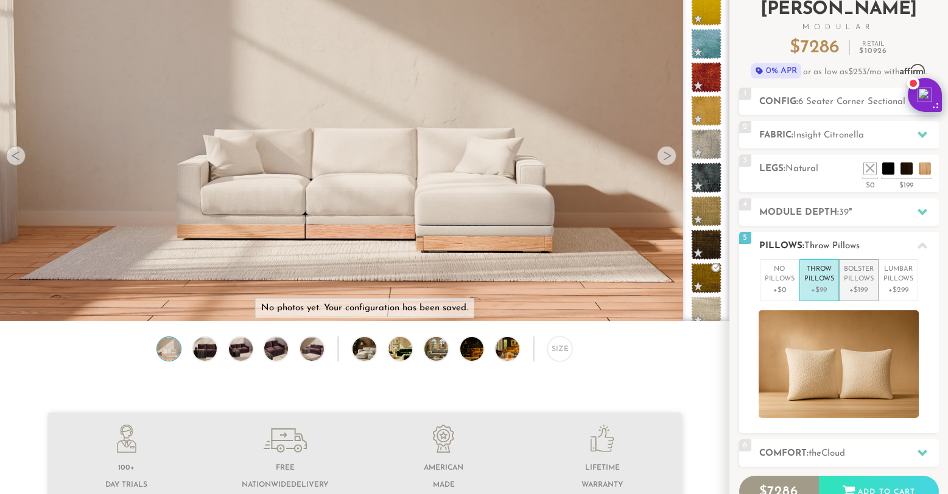
click at [865, 279] on p "Bolster Pillows" at bounding box center [859, 275] width 30 height 20
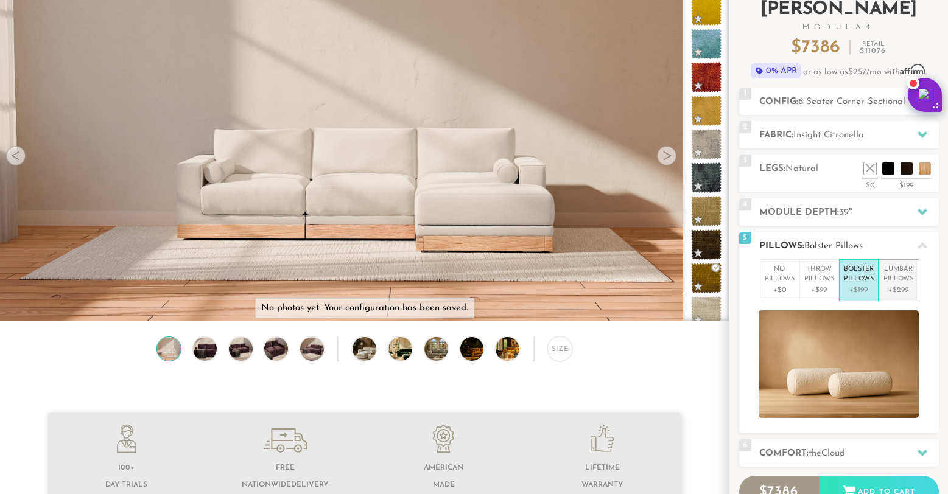
click at [896, 276] on p "Lumbar Pillows" at bounding box center [898, 275] width 30 height 20
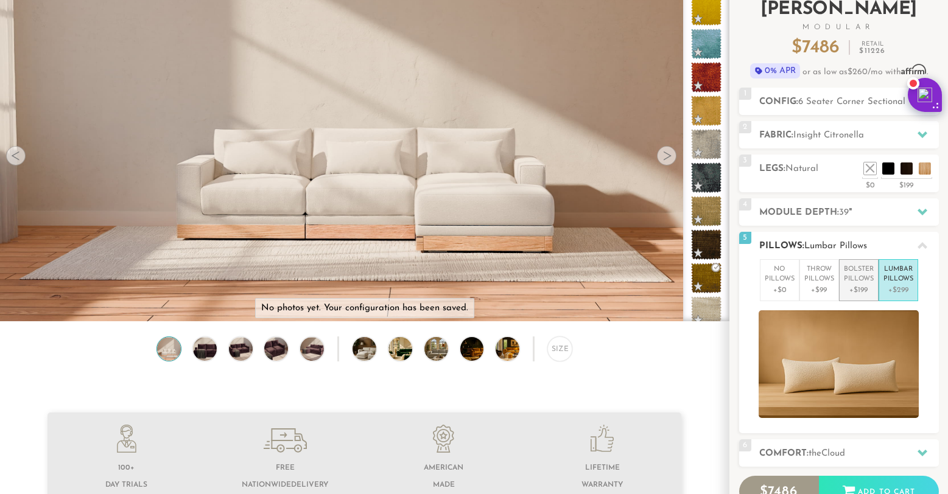
click at [863, 279] on p "Bolster Pillows" at bounding box center [859, 275] width 30 height 20
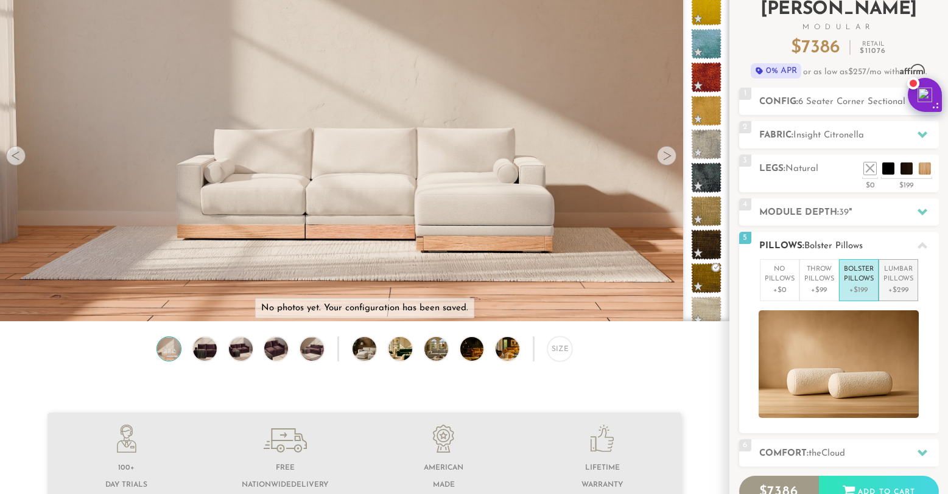
click at [891, 279] on p "Lumbar Pillows" at bounding box center [898, 275] width 30 height 20
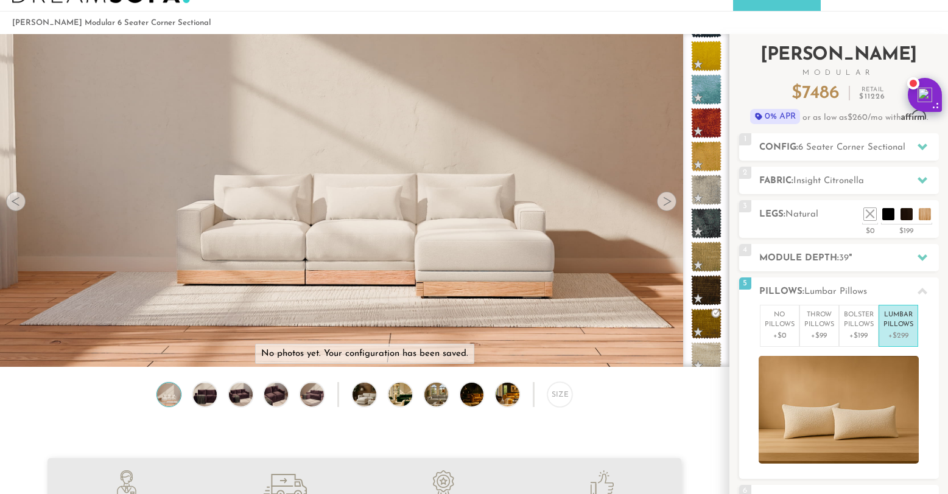
scroll to position [9, 0]
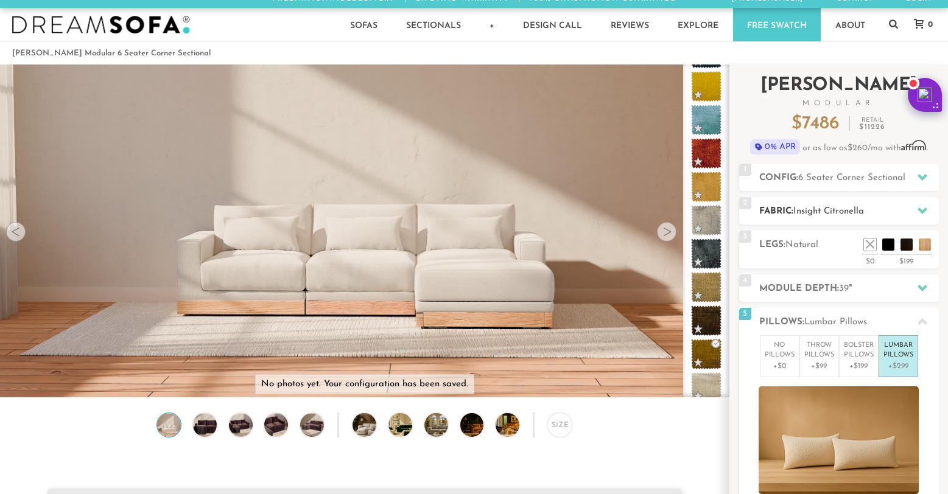
click at [833, 214] on span "Insight Citronella" at bounding box center [828, 211] width 71 height 9
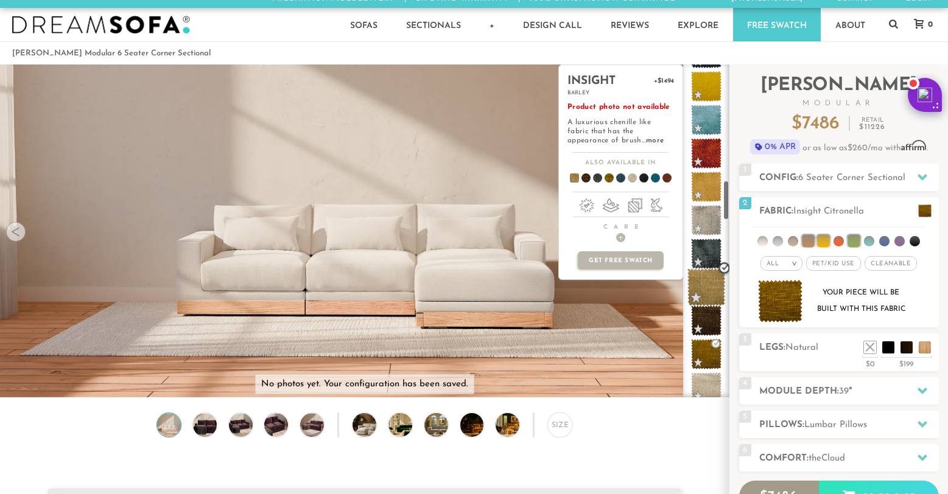
click at [711, 288] on span at bounding box center [706, 287] width 38 height 38
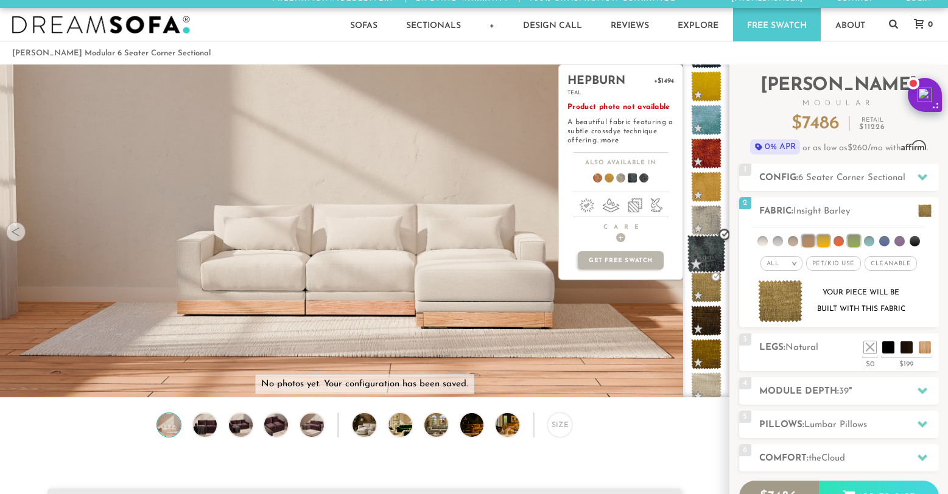
click at [713, 250] on span at bounding box center [706, 254] width 38 height 38
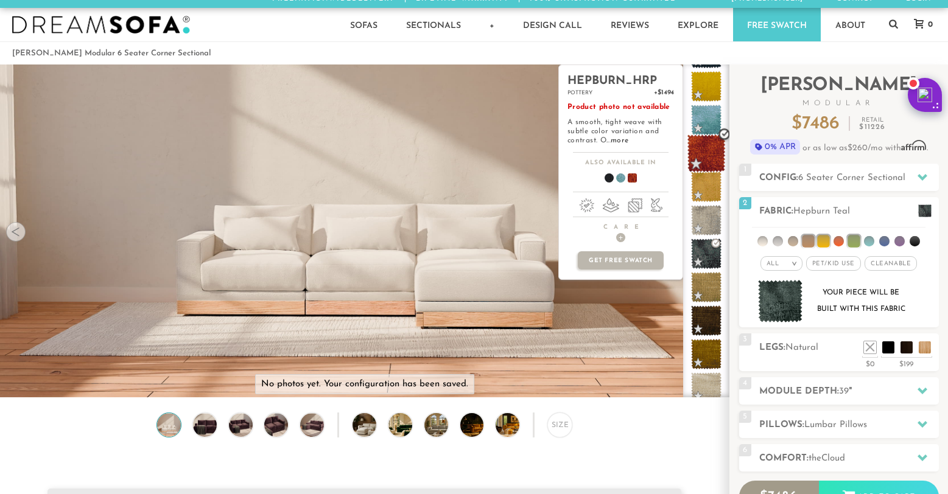
click at [706, 156] on span at bounding box center [706, 154] width 38 height 38
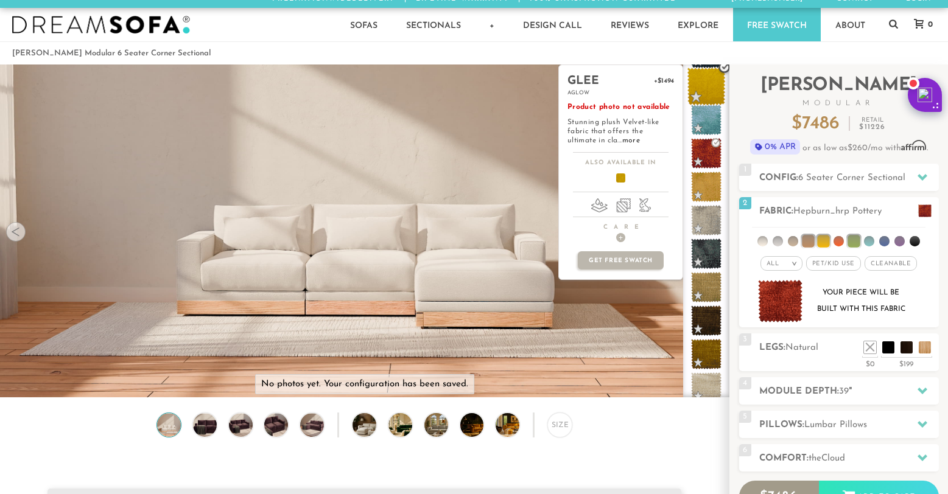
click at [707, 85] on span at bounding box center [706, 87] width 38 height 38
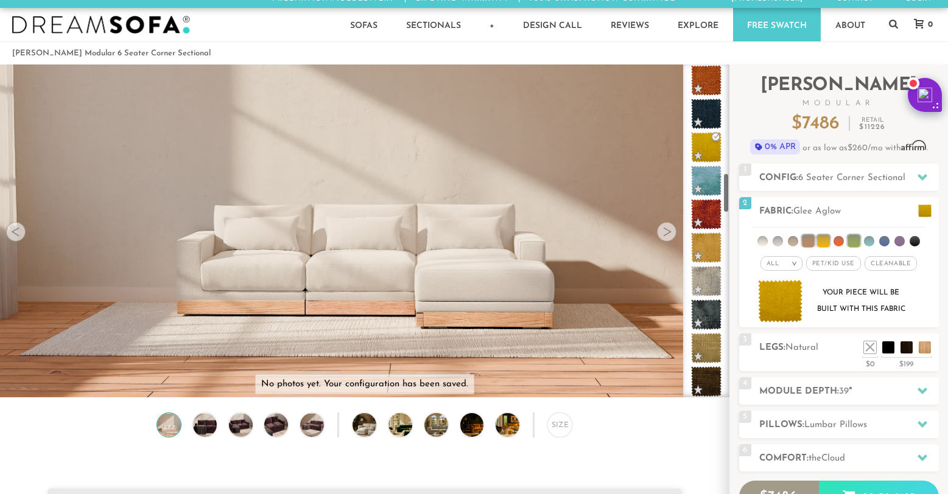
scroll to position [883, 0]
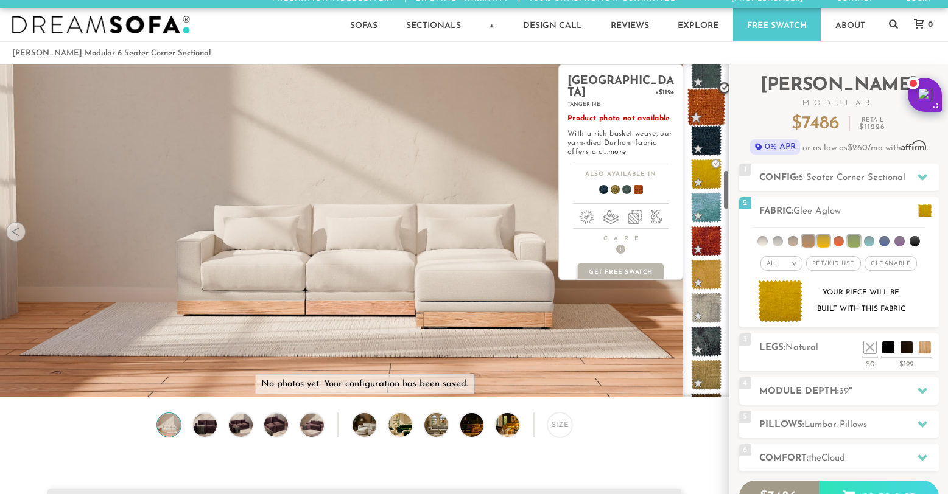
click at [710, 109] on span at bounding box center [706, 107] width 38 height 38
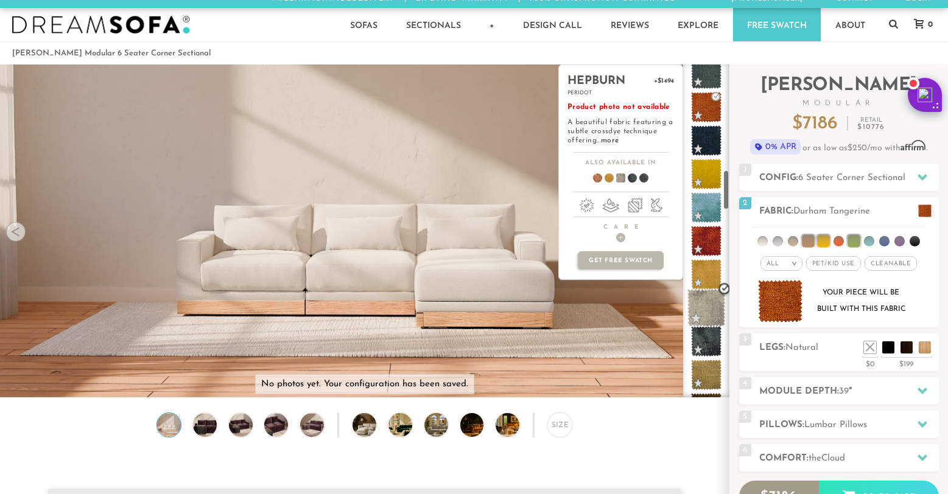
click at [709, 306] on span at bounding box center [706, 308] width 38 height 38
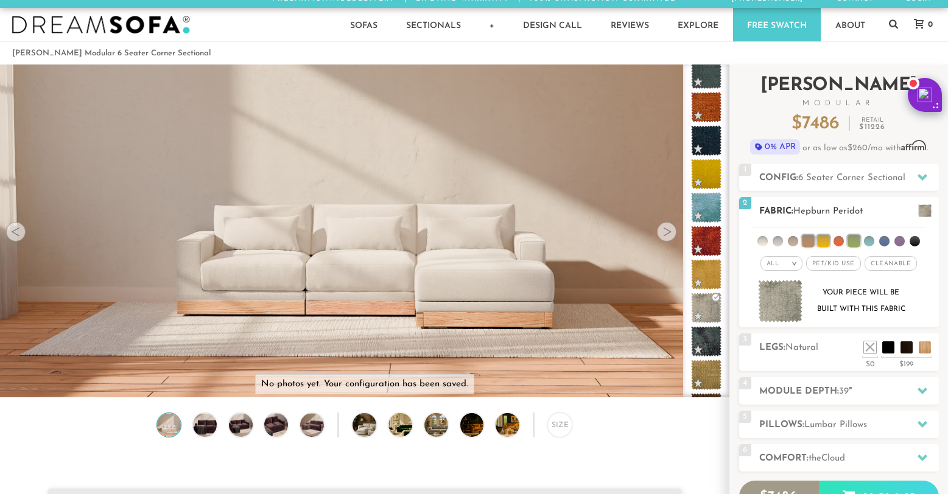
click at [764, 242] on li at bounding box center [762, 241] width 10 height 10
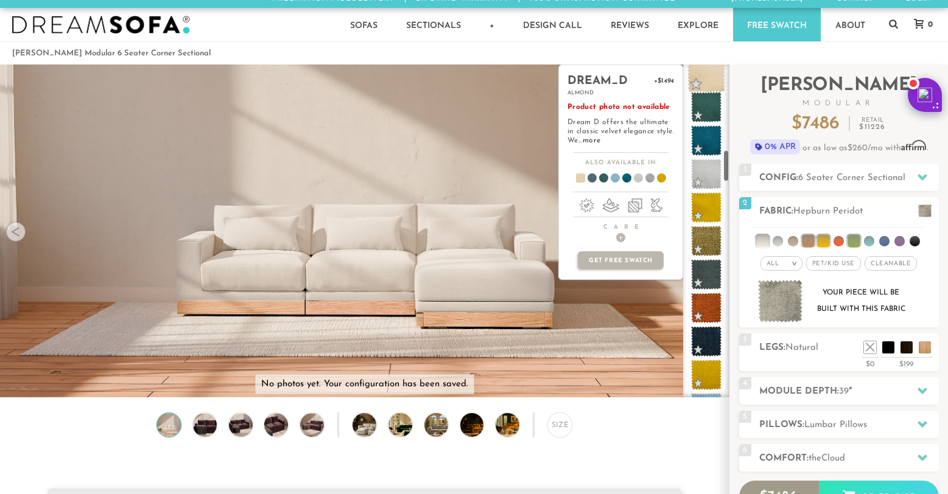
click at [704, 72] on span at bounding box center [706, 74] width 38 height 38
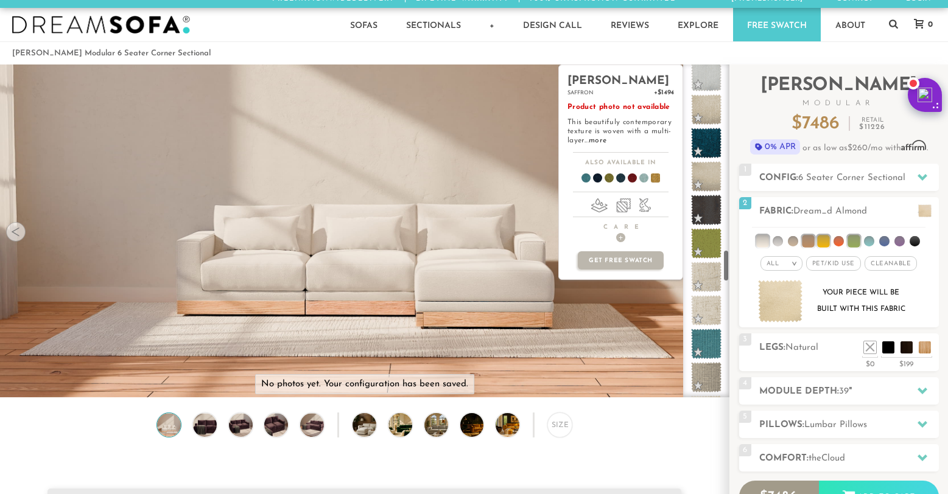
scroll to position [1920, 0]
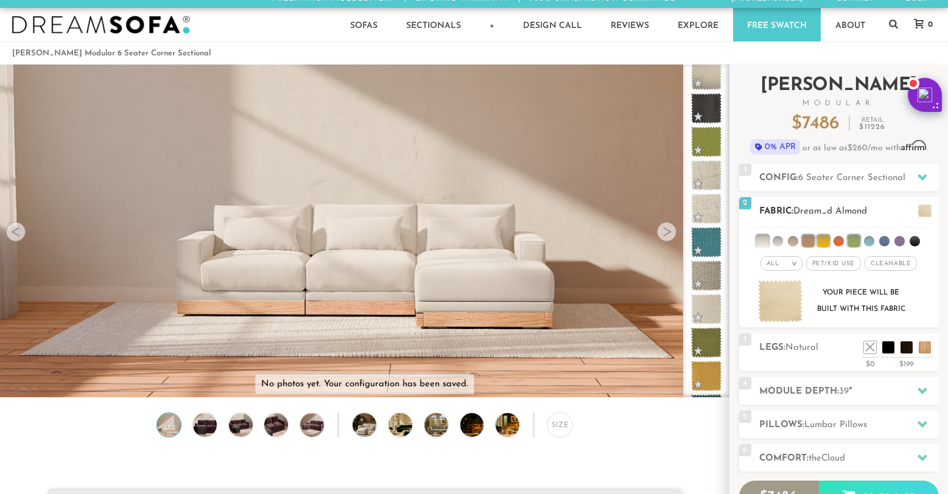
click at [852, 239] on li at bounding box center [853, 241] width 12 height 12
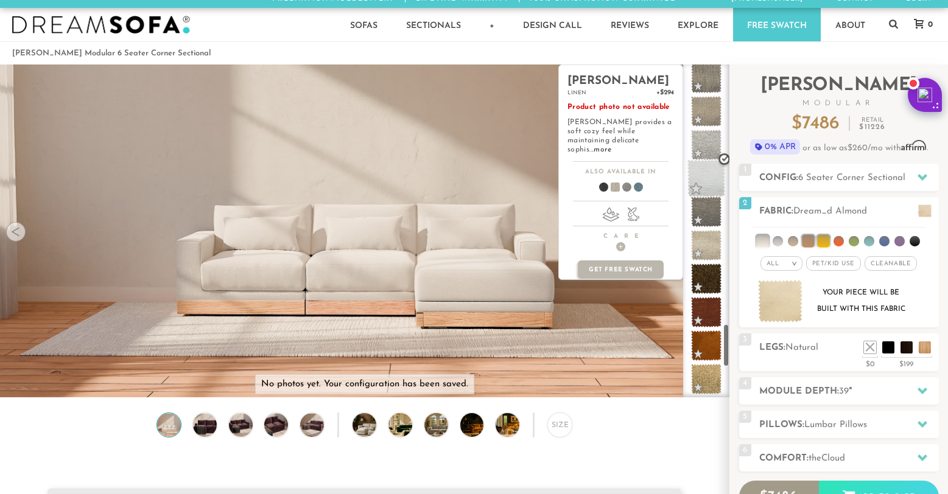
scroll to position [2151, 0]
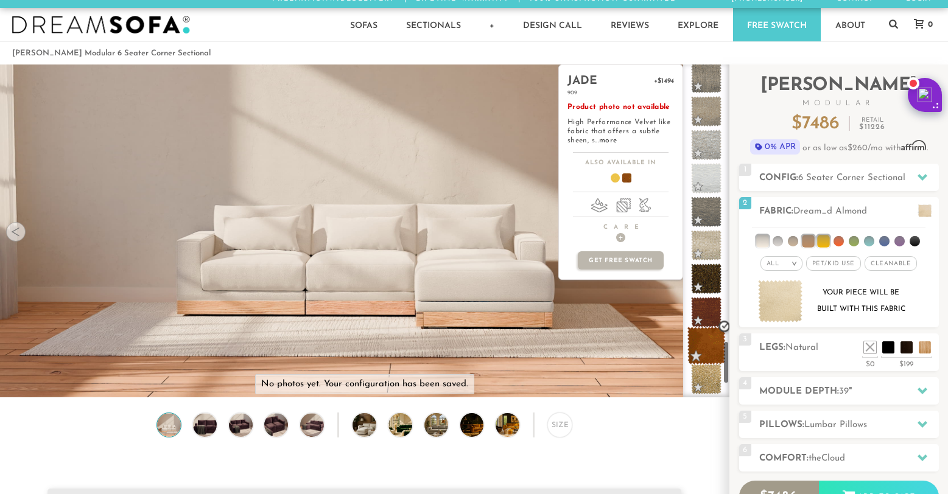
click at [710, 347] on span at bounding box center [706, 346] width 38 height 38
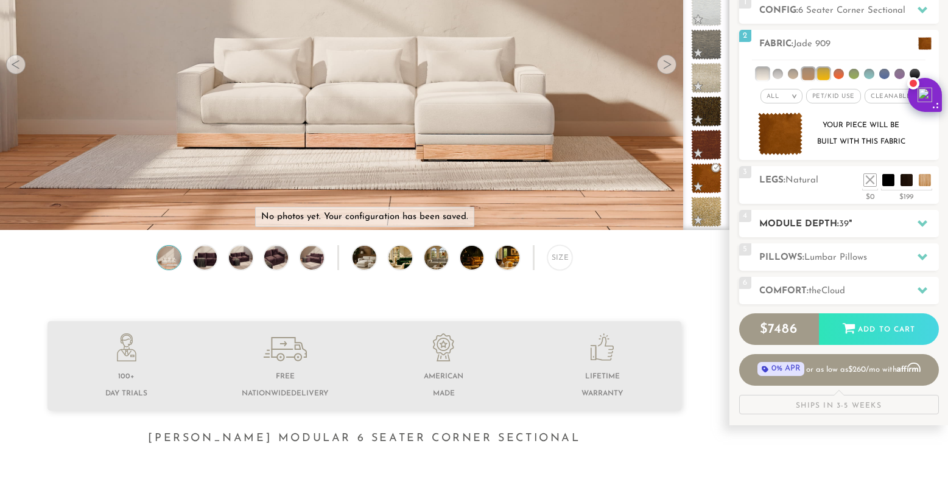
scroll to position [368, 0]
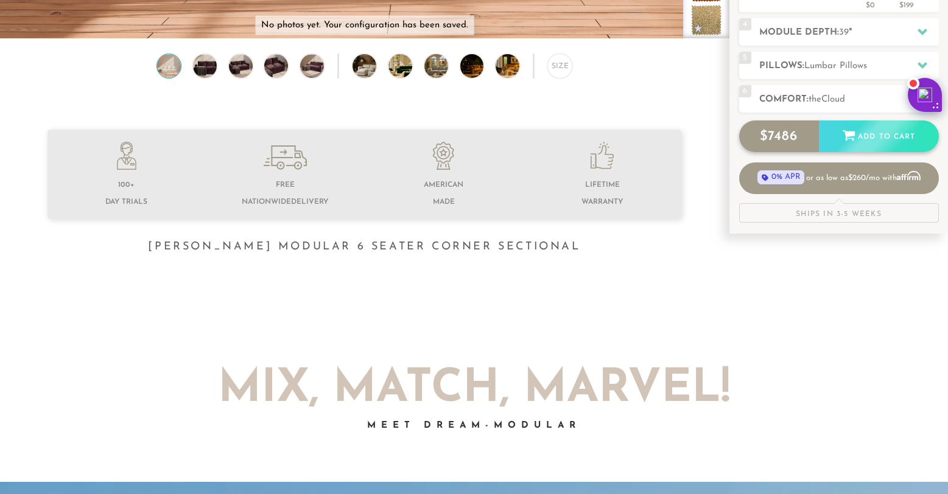
click at [875, 139] on div "Add to Cart" at bounding box center [879, 137] width 120 height 33
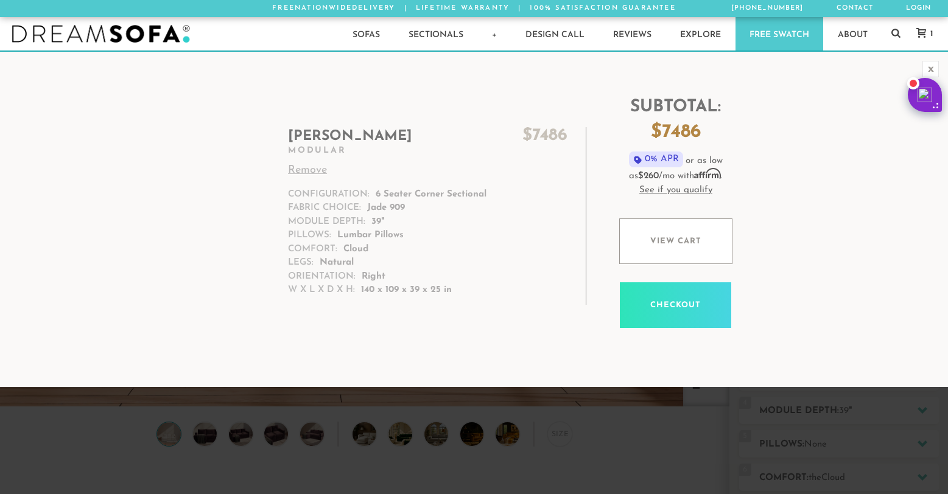
scroll to position [13615, 939]
drag, startPoint x: 376, startPoint y: 194, endPoint x: 485, endPoint y: 194, distance: 109.0
click at [485, 194] on p "6 Seater Corner Sectional" at bounding box center [431, 195] width 111 height 14
copy p "6 Seater Corner Sectiona"
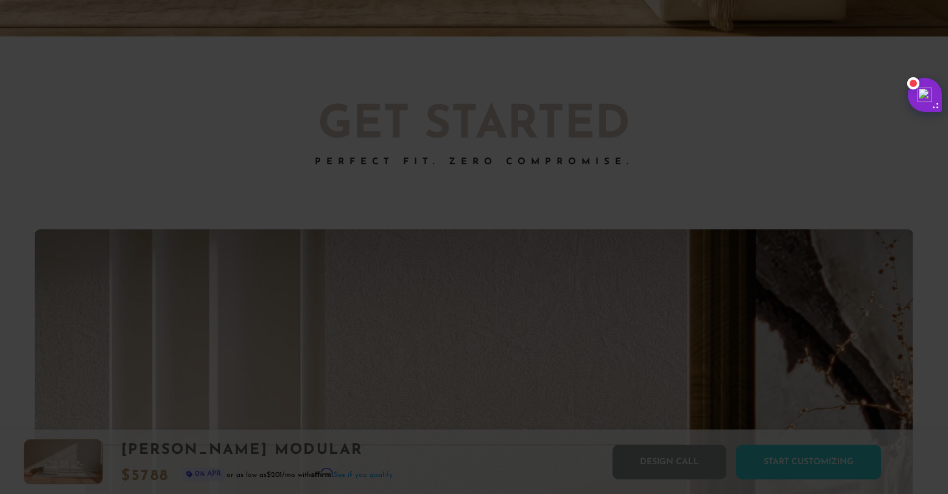
scroll to position [10, 10]
